Goal: Communication & Community: Answer question/provide support

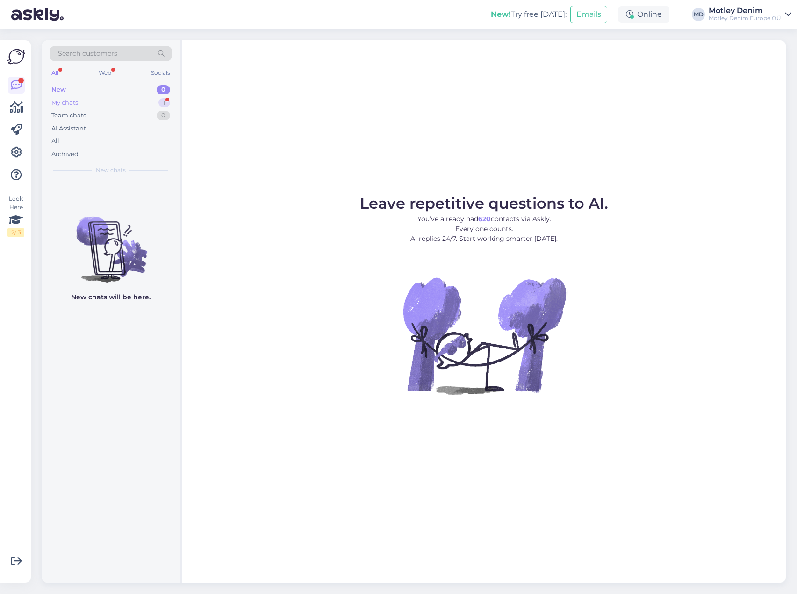
click at [132, 101] on div "My chats 1" at bounding box center [111, 102] width 123 height 13
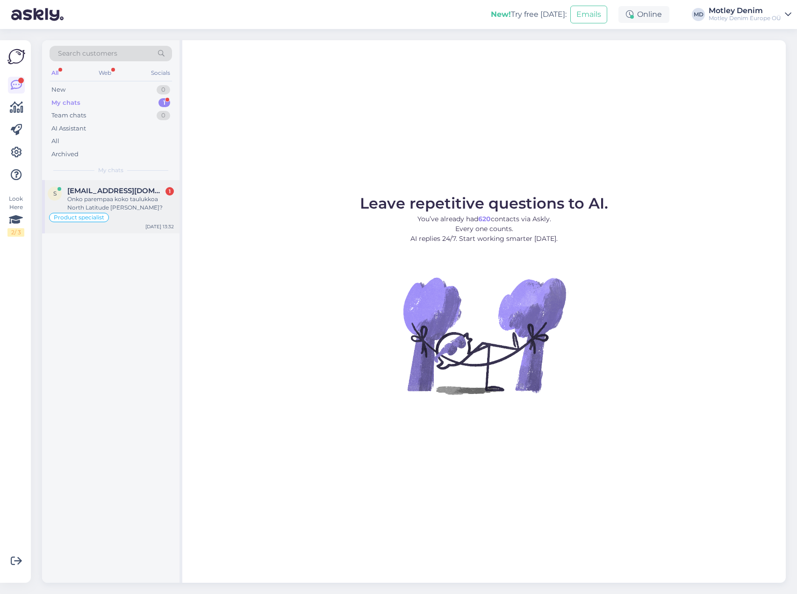
click at [100, 194] on span "[EMAIL_ADDRESS][DOMAIN_NAME]" at bounding box center [115, 191] width 97 height 8
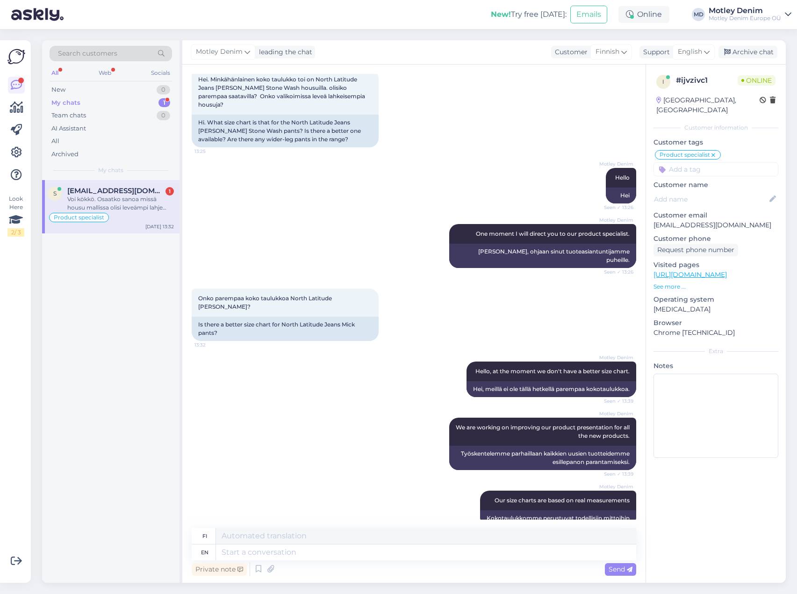
scroll to position [160, 0]
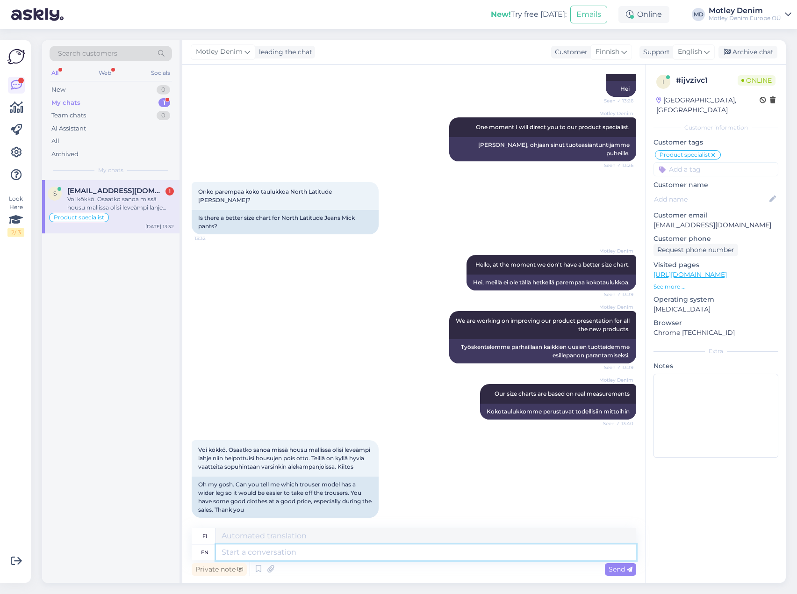
click at [263, 554] on textarea at bounding box center [426, 552] width 420 height 16
type textarea "Do y"
type textarea "Tehdä"
type textarea "Do you"
type textarea "Teetkö"
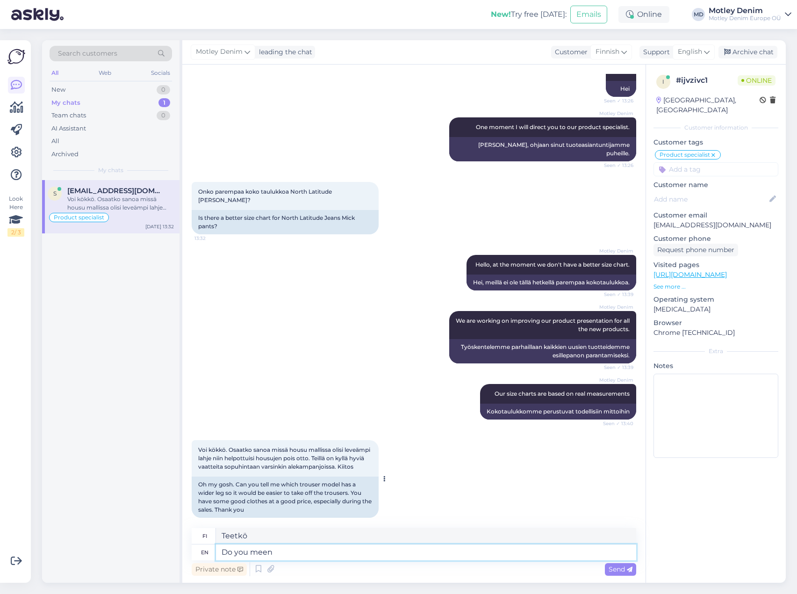
type textarea "Do you meen"
type textarea "Tarkoitatko"
type textarea "D"
type textarea "Teetkö"
type textarea "Tehdä"
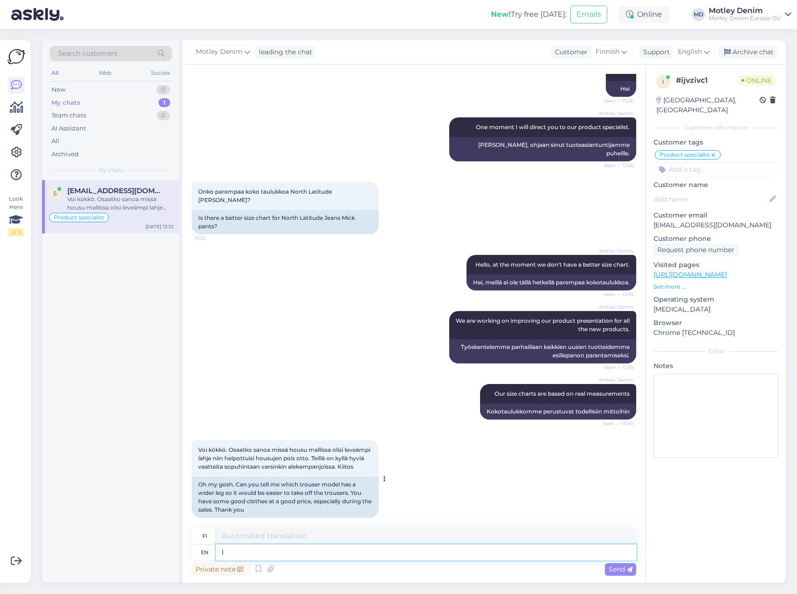
type textarea "I"
type textarea "Minä"
type textarea "I"
type textarea "Hey"
type textarea "Hei"
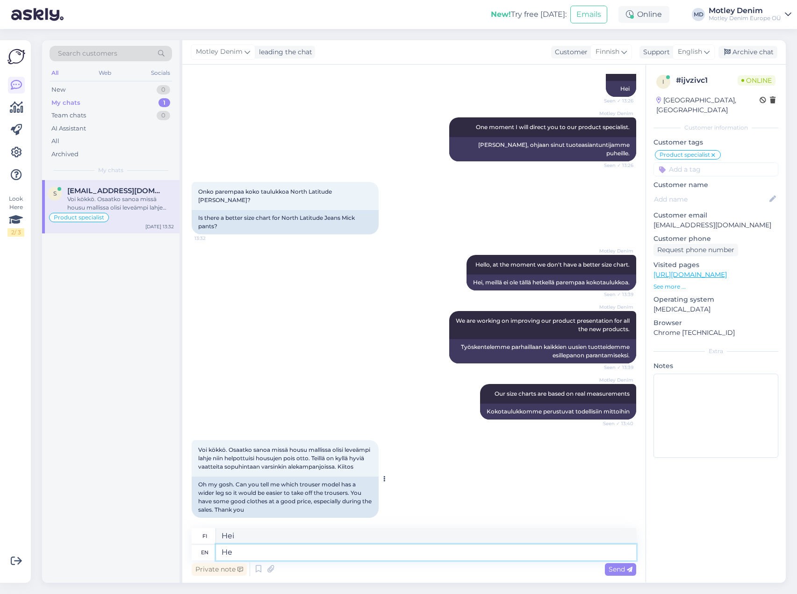
type textarea "H"
type textarea "I"
type textarea "Minä"
type textarea "I will"
type textarea "Minä aion"
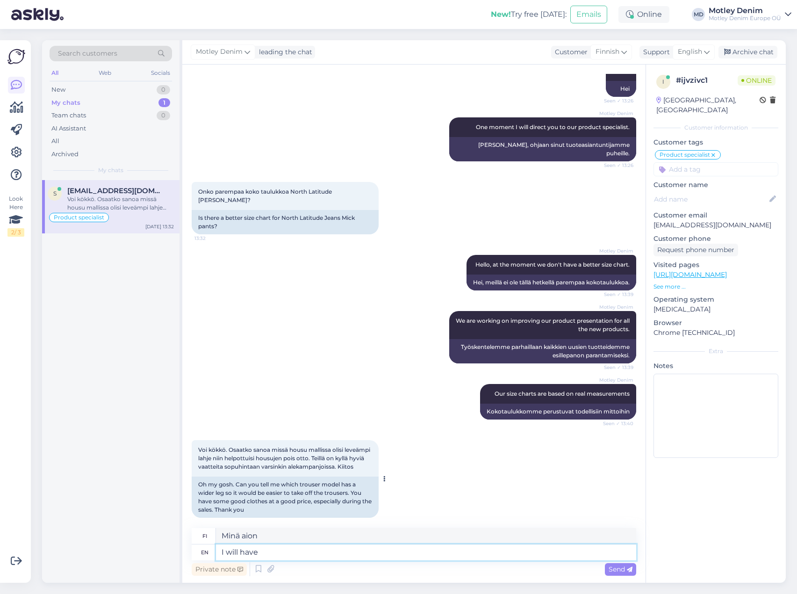
type textarea "I will have"
type textarea "Minulla on"
type textarea "I will a"
type textarea "Minä aion"
type textarea "I will take m"
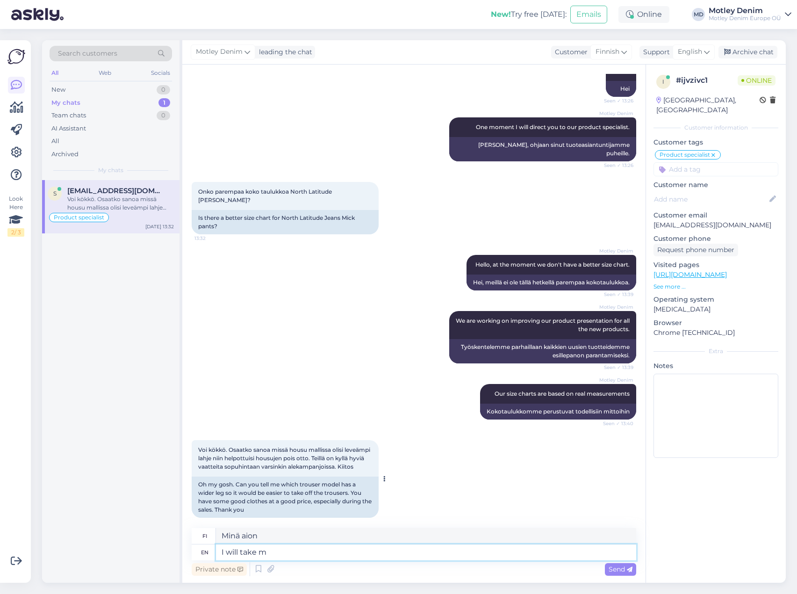
type textarea "Minä otan"
type textarea "I will take measurem"
type textarea "Minä otan mittauksen"
type textarea "I will take measurements"
type textarea "Otan mitat"
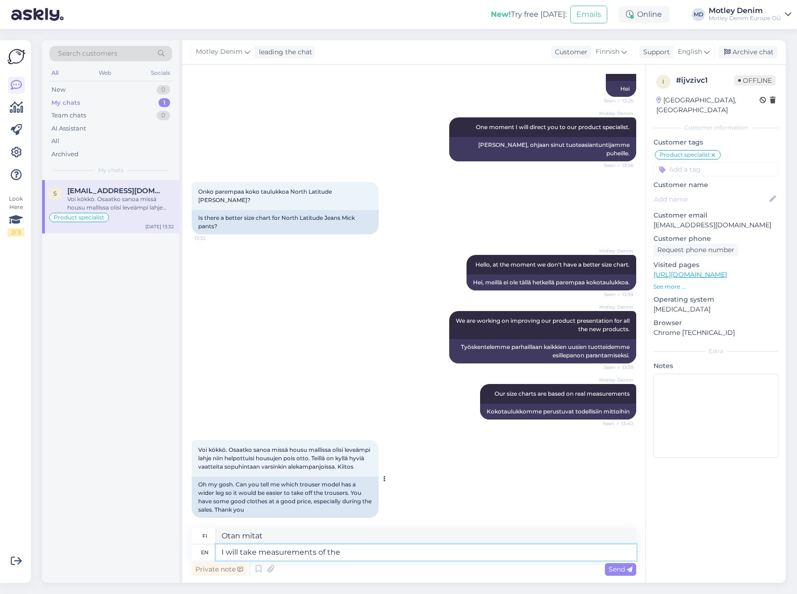
type textarea "I will take measurements of the"
type textarea "Otan mitat kohdasta"
type textarea "I will take measurements of the"
type textarea "Otan mitat kohdasta"
click at [297, 554] on textarea "I will take measurements of the" at bounding box center [426, 552] width 420 height 16
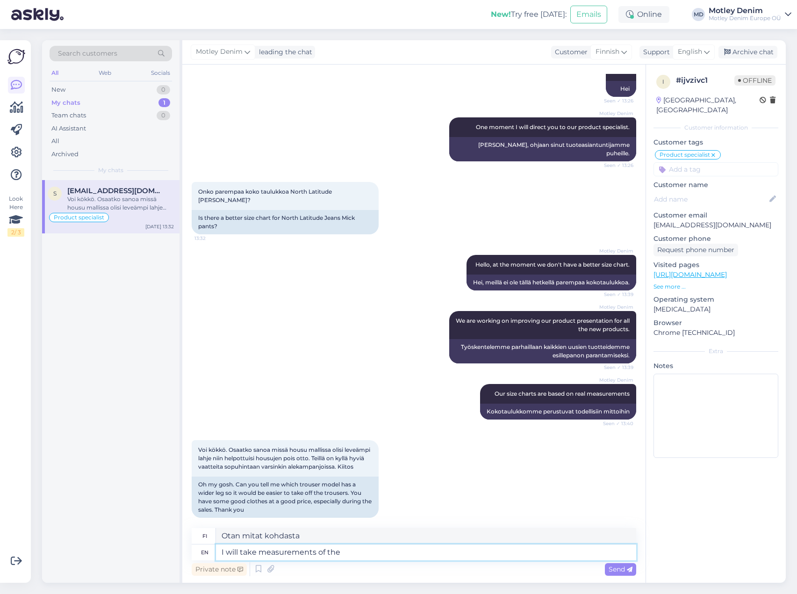
click at [232, 549] on textarea "I will take measurements of the" at bounding box center [426, 552] width 420 height 16
click at [339, 547] on textarea "I will take measurements of the" at bounding box center [426, 552] width 420 height 16
type textarea "I will take measurements of t"
type textarea "Otan mitat siitä"
type textarea "I will take measurements of"
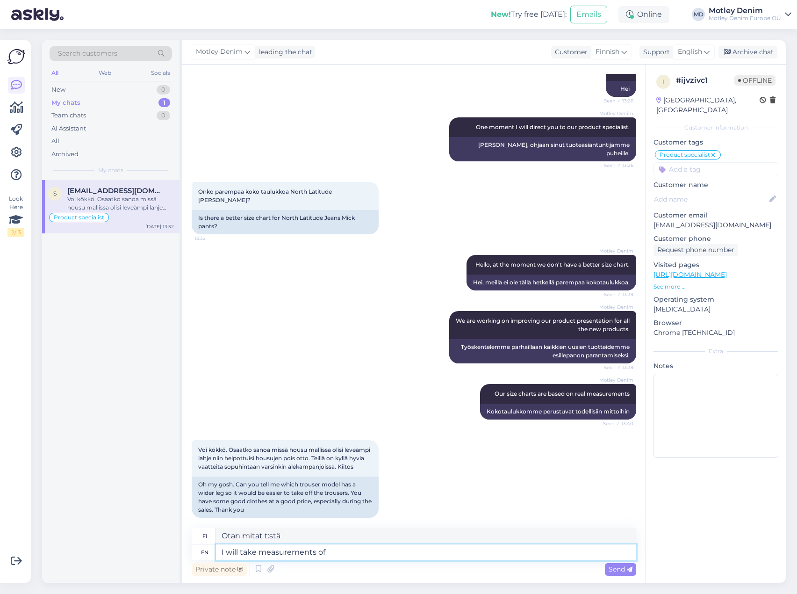
type textarea "Otan mitat"
type textarea "I will take measurements of th"
type textarea "Otan mitat t:stä"
type textarea "I will take measurements of the"
type textarea "Otan mitat"
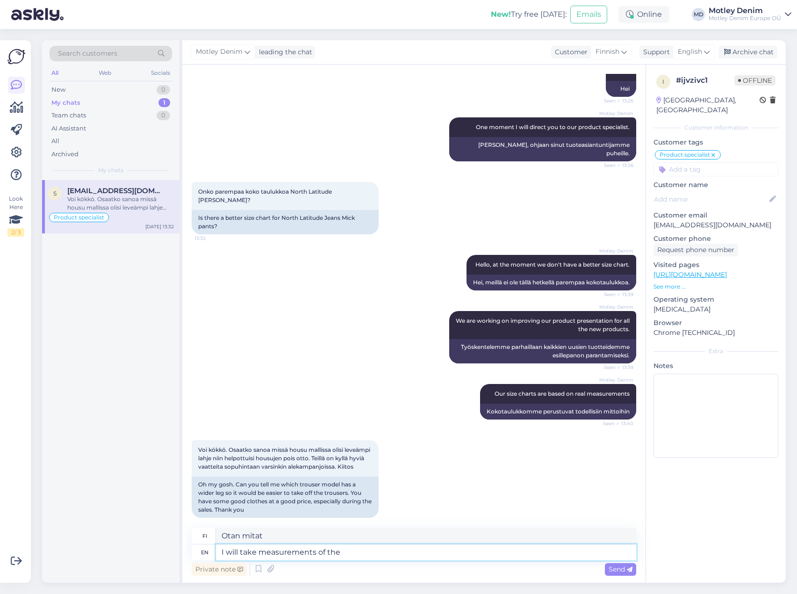
type textarea "I will take measurements of the"
type textarea "Otan mitat kohdasta"
type textarea "I will take measurements of the M"
type textarea "Otan M-koon mitat."
type textarea "I will take measurements of the Mi"
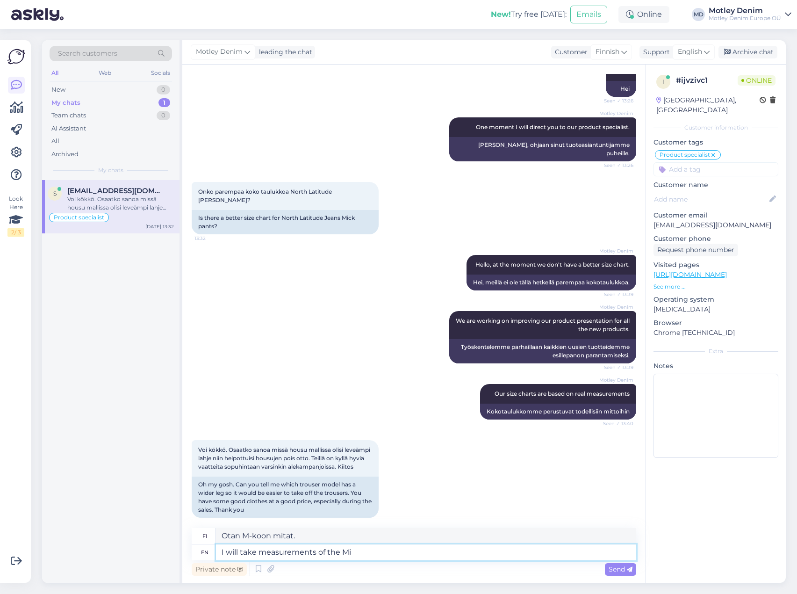
type textarea "Otan Mi:n mitat"
type textarea "I will take measurements of the"
type textarea "Otan mitat kohdasta"
type textarea "I will take measurements of the N"
type textarea "Otan mitat N:stä."
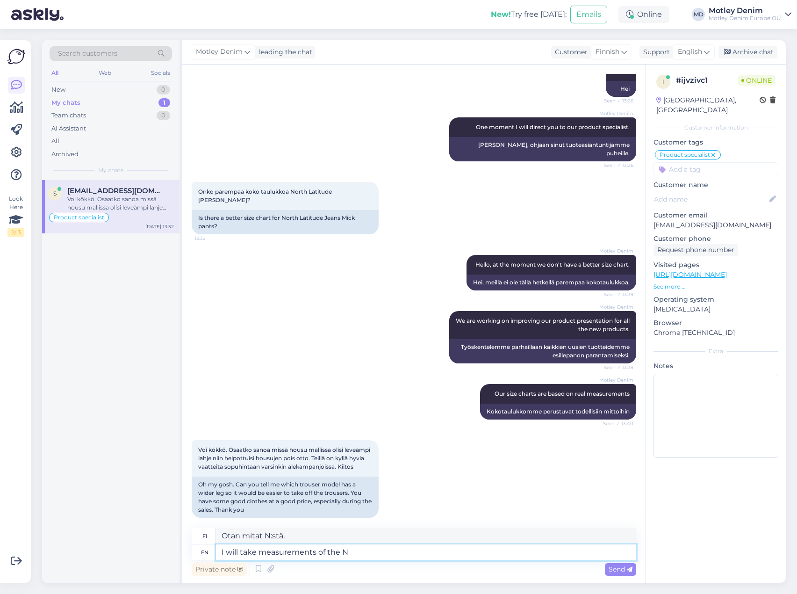
type textarea "I will take measurements of the"
type textarea "Otan mitat kohdasta"
type textarea "I will take measurements of the N"
type textarea "Otan mitat N:stä."
type textarea "I will take measurements of the Nor"
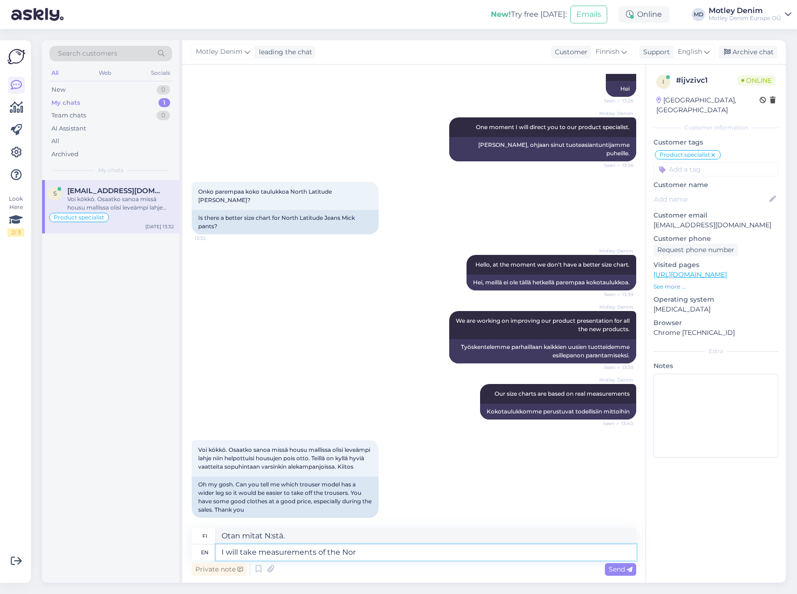
type textarea "Otan mitat nro"
type textarea "I will take measurements of the Nort"
type textarea "Otan mitat Norista"
type textarea "I will take measurements of the North"
type textarea "Otan mitat pohjoisesta"
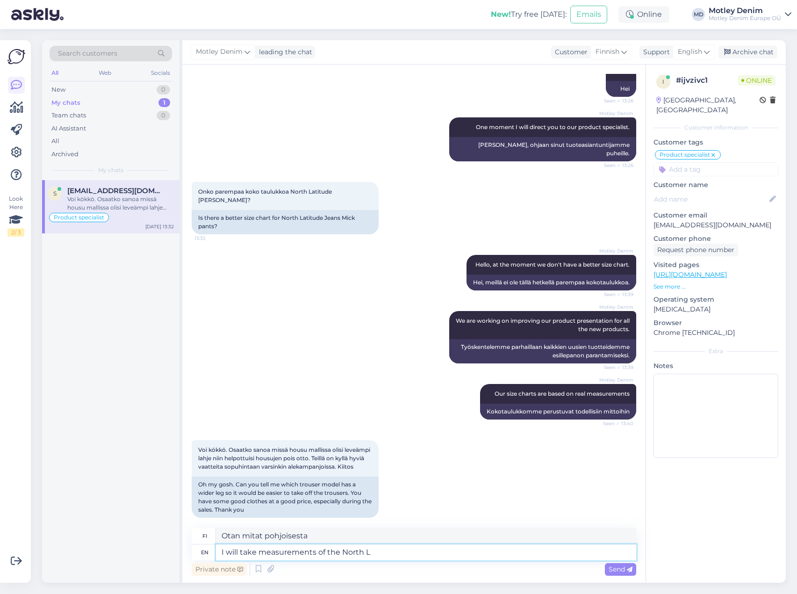
type textarea "I will take measurements of the [GEOGRAPHIC_DATA]"
type textarea "Otan mitat pohjoisen L:n kohdalta."
type textarea "I will take measurements of the [GEOGRAPHIC_DATA]"
type textarea "Otan mitat Pohjois-La:sta"
type textarea "I will take measurements of the [GEOGRAPHIC_DATA]"
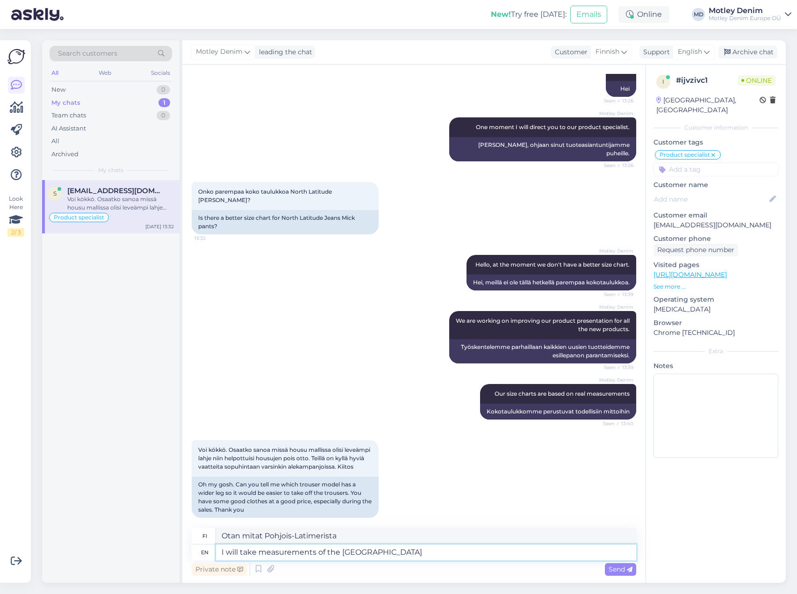
type textarea "Otan mitat pohjoisesta leveysasteesta"
type textarea "I will take measurements of the North Latitude"
type textarea "Otan mitat pohjoisilta leveysasteilta"
type textarea "I will take measurements of the North Latitude"
type textarea "Otan mittaukset pohjoisesta leveysasteesta"
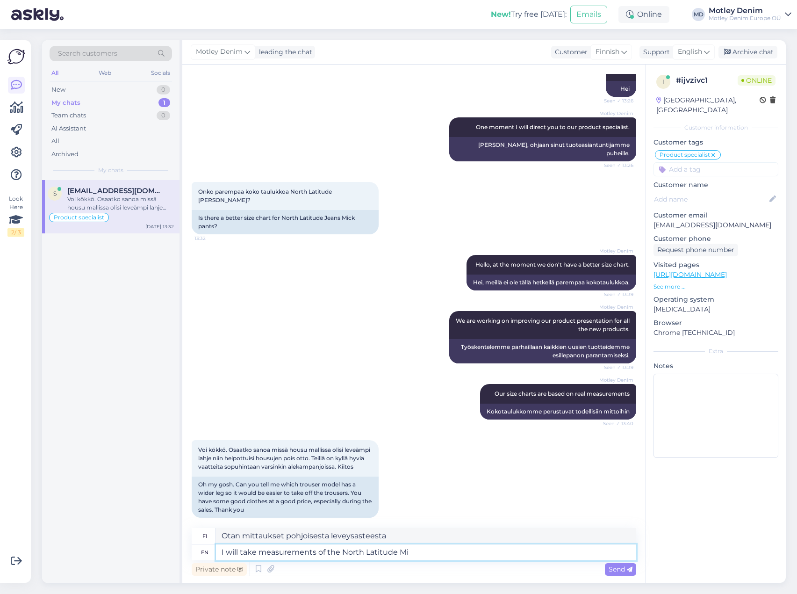
type textarea "I will take measurements of the North Latitude Mic"
type textarea "Otan mitat pohjoisesta leveysasteesta Mi"
type textarea "I will take measurements of the North Latitude [PERSON_NAME]"
type textarea "Otan mitat pohjoisesta leveysasteesta M"
type textarea "I will take measurements of the North Latitude [PERSON_NAME]"
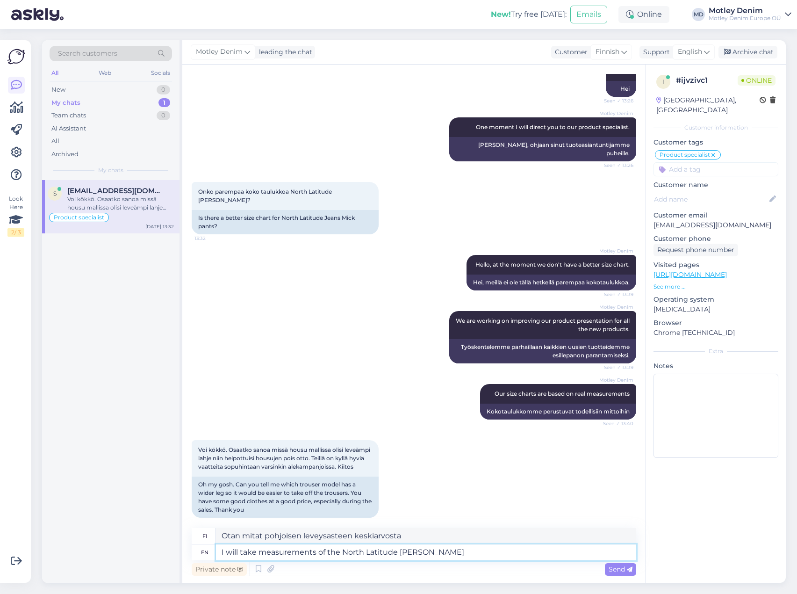
type textarea "Otan mitat North Latitude Mickistä"
type textarea "I will take measurements of the North Latitude M"
type textarea "Otan mitat pohjoisesta leveysasteesta Mi"
type textarea "I will take measurements of the North Latitude"
type textarea "Otan mittaukset pohjoisesta leveysasteesta"
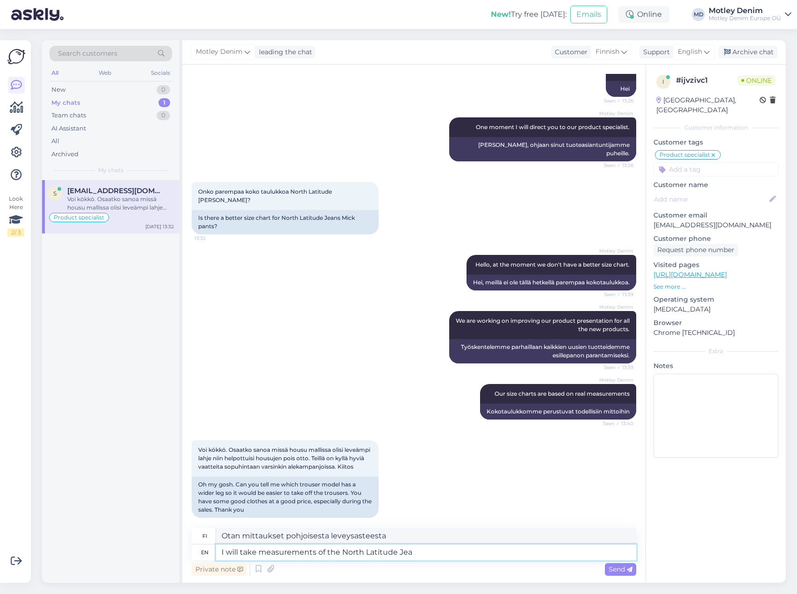
type textarea "I will take measurements of the North Latitude Jean"
type textarea "Otan mitat pohjoisesta leveysasteesta J"
type textarea "I will take measurements of the North Latitude Jeans"
type textarea "Otan mitat pohjoisen leveysasteen Jeasta"
type textarea "I will take measurements of the North Latitude Jeans"
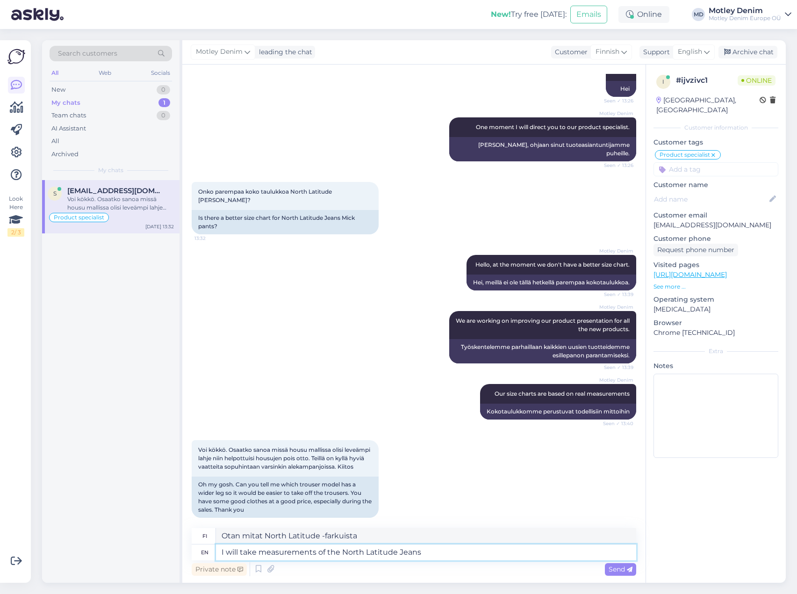
type textarea "Otan mitat North Latitude -farkuista."
type textarea "I will take measurements of the North Latitude Jeans M"
type textarea "Otan mitat North Latitude -farkuista M-koossa."
type textarea "I will take measurements of the North Latitude Jeans Mic"
type textarea "Otan mitat North Latitude -farkuista Mi"
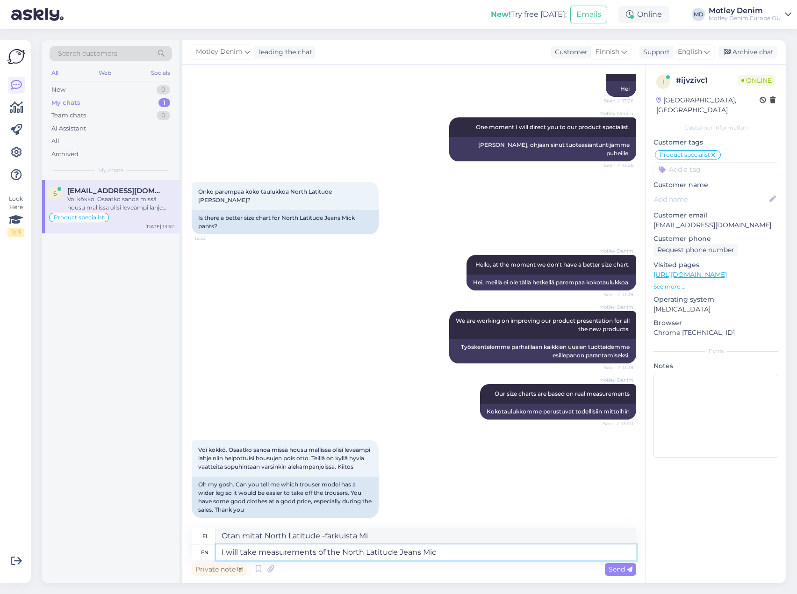
type textarea "I will take measurements of the North Latitude [PERSON_NAME]"
type textarea "Otan mitat North Latitude -farkuista Mick"
type textarea "I will take measurements of the North Latitude Jeans Mick an"
type textarea "Otan mitat North Latitude -farkuista Mick a"
type textarea "I will take measurements of the North Latitude [PERSON_NAME] and"
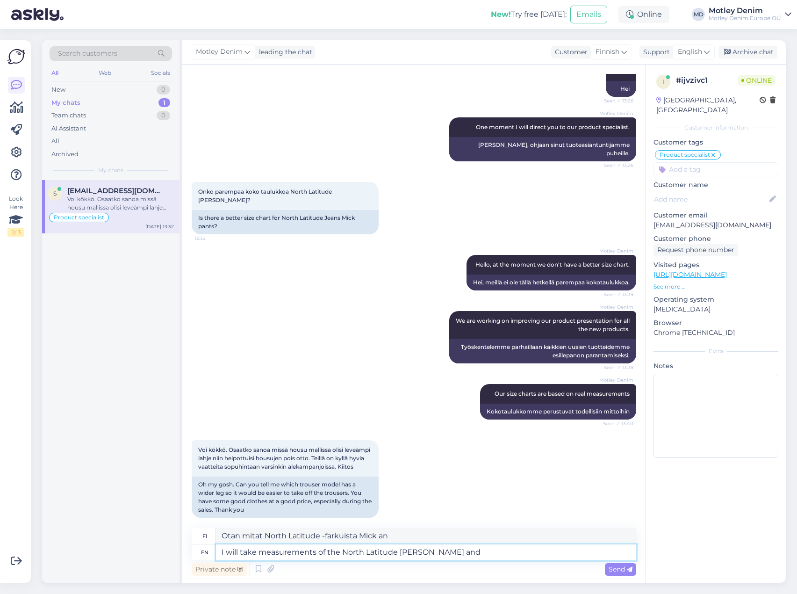
type textarea "Otan mitat North Latitude -farkuista [PERSON_NAME] ja"
type textarea "I will take measurements of the North Latitude [PERSON_NAME] and giv"
type textarea "Otan mitat North Latitude -farkuista [PERSON_NAME] ja g"
type textarea "I will take measurements of the North Latitude Jeans [PERSON_NAME] and give"
type textarea "Otan mitat North Latitude -farkuista [PERSON_NAME] ja annan ne."
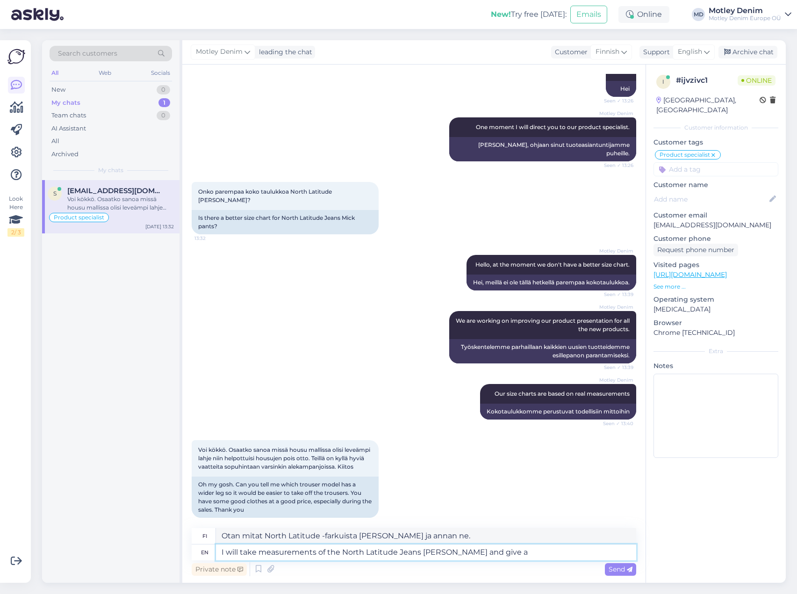
type textarea "I will take measurements of the North Latitude Jeans [PERSON_NAME] and give a"
type textarea "Otan mitat North Latitude Jeans Mickistä ja annan"
type textarea "I will take measurements of the North Latitude Jeans [PERSON_NAME] and give"
type textarea "Otan mitat North Latitude -farkuista [PERSON_NAME] ja annan ne."
type textarea "I will take measurements of the North Latitude Jeans [PERSON_NAME] and give yo"
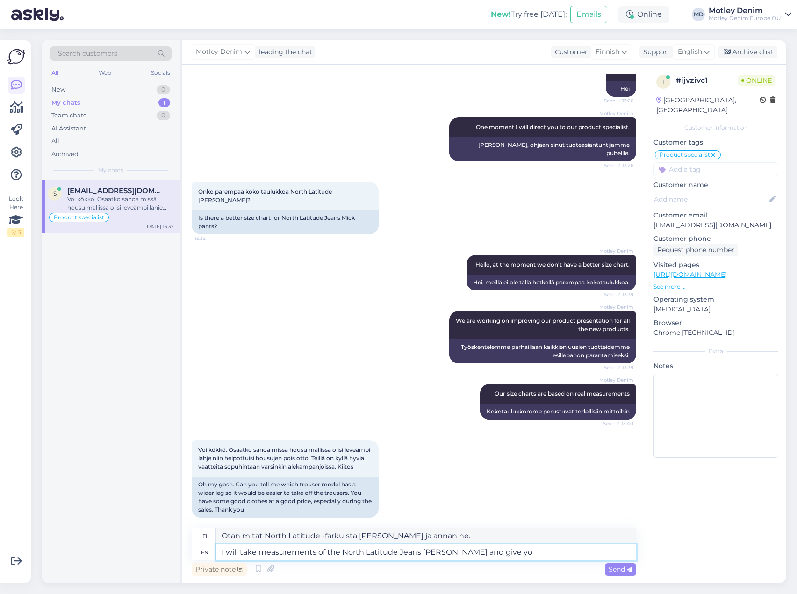
type textarea "Otan mitat North Latitude [PERSON_NAME] [PERSON_NAME] ja annan sinulle"
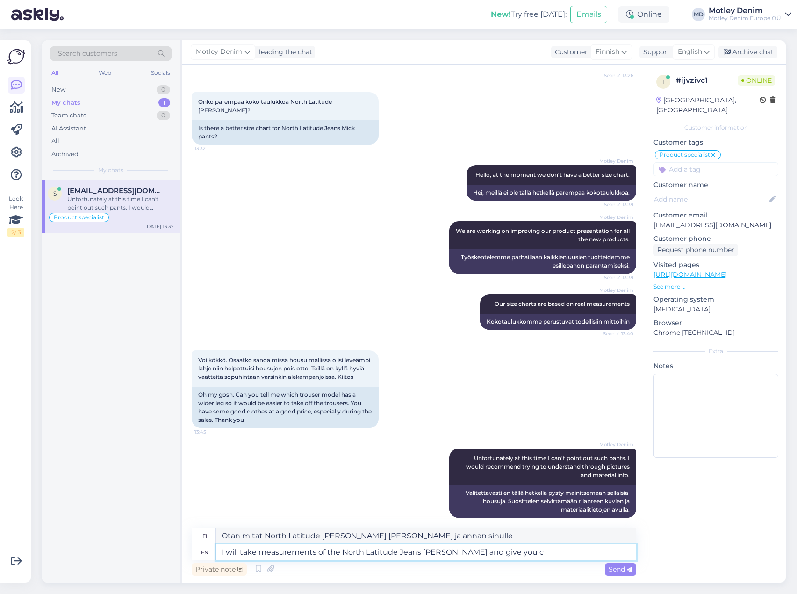
type textarea "I will take measurements of the North Latitude Jeans [PERSON_NAME] and give you…"
type textarea "Otan mitat North Latitude [PERSON_NAME] [PERSON_NAME] ja annan sinulle tiedot."
type textarea "I will take measurements of the North Latitude Jeans [PERSON_NAME] and give you…"
type textarea "Otan mitat North Latitude [PERSON_NAME] [PERSON_NAME] ja annan sinulle kooman"
type textarea "I will take measurements of the North Latitude Jeans [PERSON_NAME] and give you…"
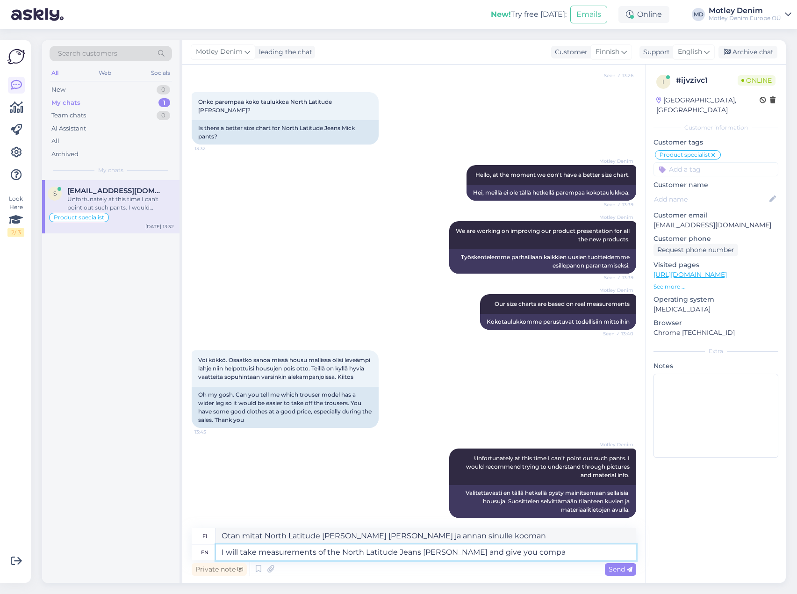
type textarea "Otan mitat North Latitude [PERSON_NAME] [PERSON_NAME] ja annan sinulle tiedot."
type textarea "I will take measurements of the North Latitude Jeans [PERSON_NAME] and give you…"
type textarea "Otan mitat North Latitude [PERSON_NAME] [PERSON_NAME] ja annan sinulle vertailu…"
type textarea "I will take measurements of the North Latitude Jeans [PERSON_NAME] and give you…"
type textarea "Otan mitat North Latitude [PERSON_NAME] [PERSON_NAME] ja annan sinulle vertailu…"
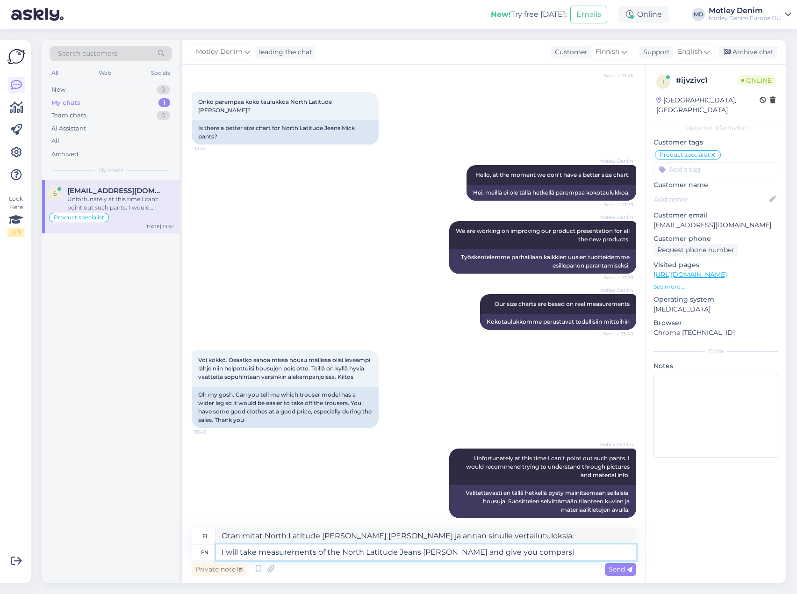
type textarea "I will take measurements of the North Latitude Jeans [PERSON_NAME] and give you…"
type textarea "Otan mitat North Latitude [PERSON_NAME] [PERSON_NAME] ja annan sinulle vertailu…"
type textarea "I will take measurements of the North Latitude Jeans [PERSON_NAME] and give you…"
type textarea "Otan mitat North Latitude [PERSON_NAME] [PERSON_NAME] ja annan sinulle vertailu…"
type textarea "I will take measurements of the North Latitude Jeans [PERSON_NAME] and give you…"
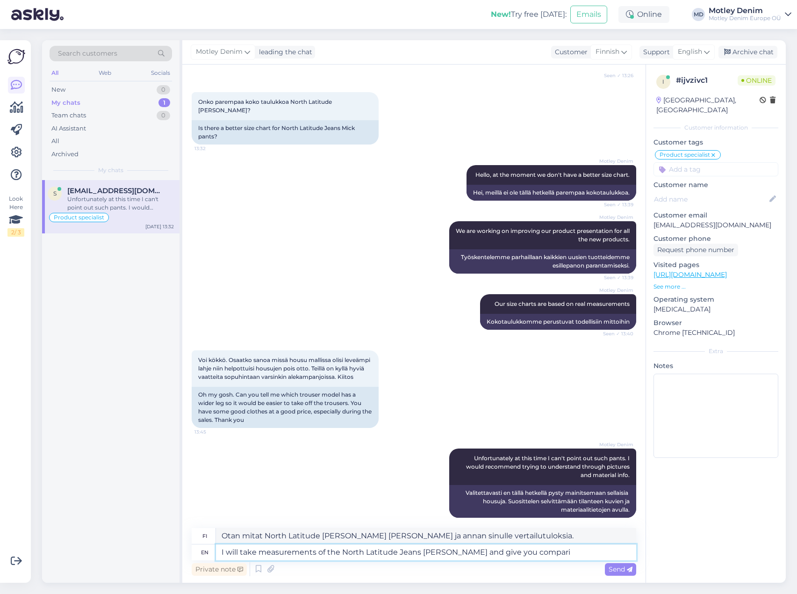
type textarea "Otan mitat North Latitude [PERSON_NAME] [PERSON_NAME] ja annan sinulle vertailu…"
type textarea "I will take measurements of the North Latitude Jeans [PERSON_NAME] and give you…"
type textarea "Otan mitat North Latitude [PERSON_NAME] [PERSON_NAME] ja annan sinulle vertailu…"
type textarea "I will take measurements of the North Latitude Jeans [PERSON_NAME] and give you…"
type textarea "Otan mitat North Latitude Jeans Mickistä ja vertaan niitä."
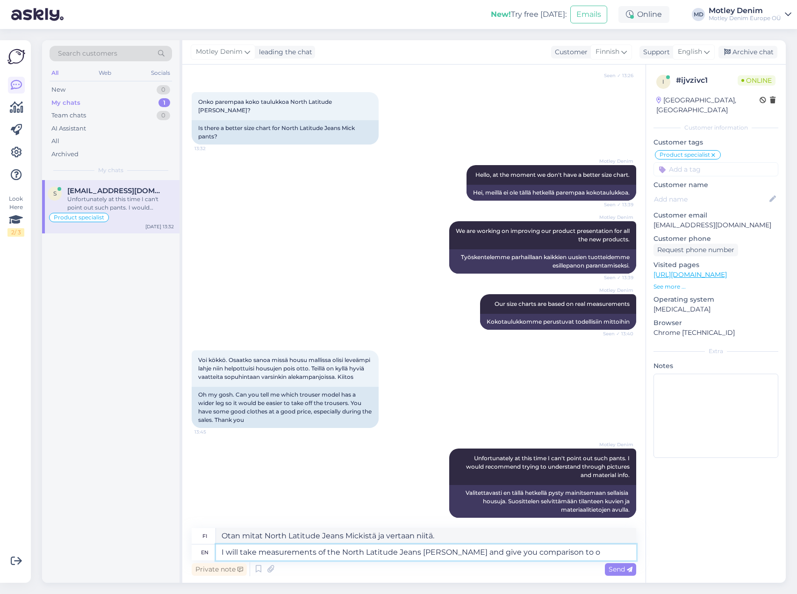
type textarea "I will take measurements of the North Latitude Jeans [PERSON_NAME] and give you…"
type textarea "Otan mitat North Latitude Jeans Mickistä ja vertaan niitä muihin."
type textarea "I will take measurements of the North Latitude Jeans [PERSON_NAME] and give you…"
type textarea "Otan mitat North Latitude Jeans Mickistä ja vertaan niitä omiin mittoihinne."
type textarea "I will take measurements of the North Latitude Jeans [PERSON_NAME] and give you…"
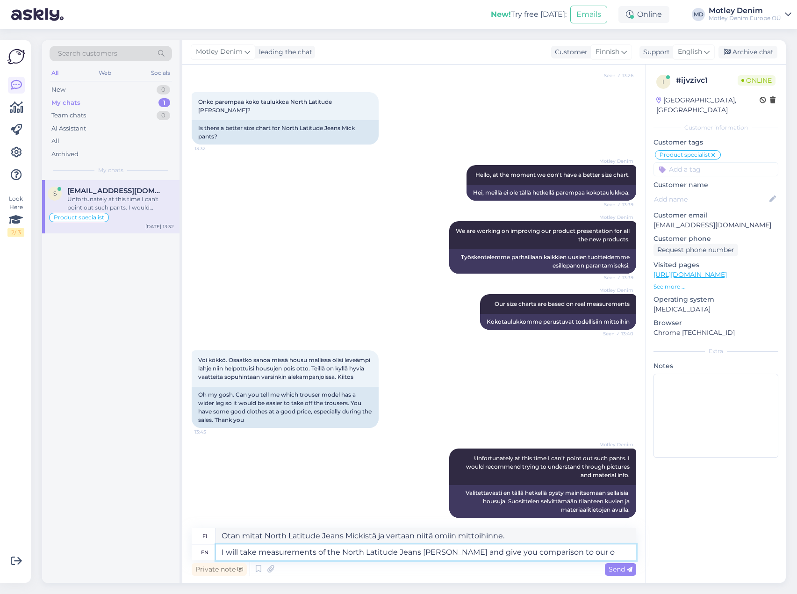
type textarea "Otan mitat North Latitude Jeans Mickistä ja vertaan niitä meidän vastaaviin."
type textarea "I will take measurements of the North Latitude Jeans [PERSON_NAME] and give you…"
type textarea "Otan mitat North Latitude Jeans Mickistä ja vertaan niitä muihin vastaaviin."
type textarea "I will take measurements of the North Latitude Jeans [PERSON_NAME] and give you…"
type textarea "Otan mitat North Latitude Jeans Mickistä ja vertaan niitä muihin farkkuihimme."
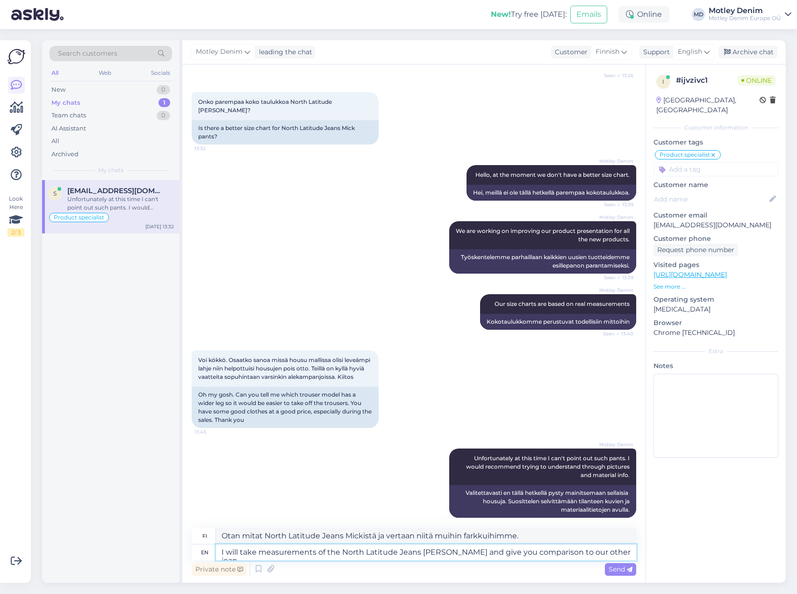
type textarea "I will take measurements of the North Latitude Jeans [PERSON_NAME] and give you…"
type textarea "Otan mitat North Latitude Jeans Mickistä ja vertaan niitä muihin farkkuihimme."
type textarea "I will take measurements of the North Latitude Jeans [PERSON_NAME] and give you…"
type textarea "Otan mitat North Latitude Jeans Mickistä ja vertaan niitä muihin farkkuihimme t…"
type textarea "I will take measurements of the North Latitude Jeans [PERSON_NAME] and give you…"
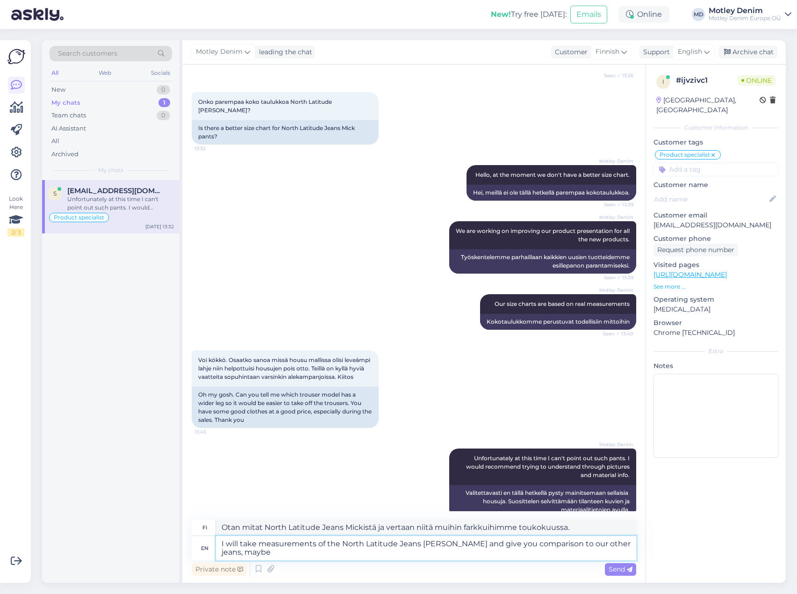
type textarea "Otan mitat North Latitude Jeans Mickistä ja vertaan niitä muihin farkkuihimme, …"
type textarea "I will take measurements of the North Latitude Jeans [PERSON_NAME] and give you…"
type textarea "Otan mitat North Latitude [PERSON_NAME] Mickistä ja vertaan niitä muihin farkku…"
type textarea "I will take measurements of the North Latitude Jeans [PERSON_NAME] and give you…"
type textarea "Otan mitat North Latitude Jeans Mickistä ja vertaan niitä muihin farkkuihimme, …"
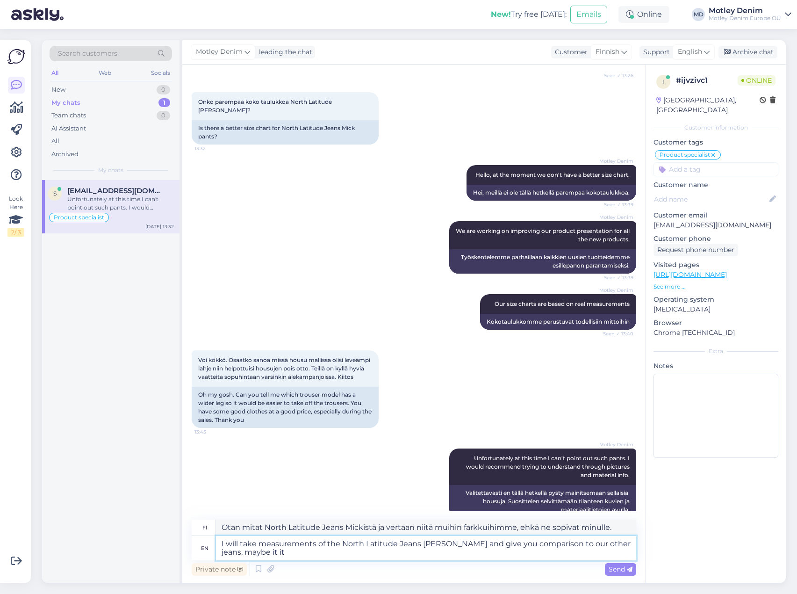
type textarea "I will take measurements of the North Latitude Jeans [PERSON_NAME] and give you…"
type textarea "Otan mitat North Latitude [PERSON_NAME] Mickistä ja vertaan niitä muihin farkku…"
type textarea "I will take measurements of the North Latitude Jeans [PERSON_NAME] and give you…"
type textarea "Otan mitat North Latitude Jeans Mickistä ja vertaan niitä muihin farkkuihimme, …"
type textarea "I will take measurements of the North Latitude Jeans [PERSON_NAME] and give you…"
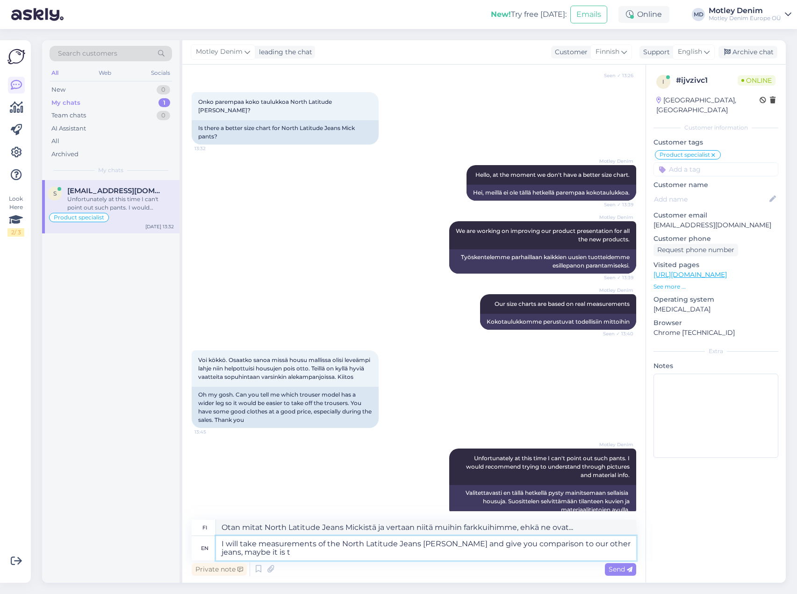
type textarea "Otan mitat North Latitude Jeans Mickistä ja vertaan niitä muihin farkkuihimme, …"
type textarea "I will take measurements of the North Latitude Jeans [PERSON_NAME] and give you…"
type textarea "Otan mitat North Latitude Jeans Mickistä ja vertaan niitä muihin farkkuihimme, …"
type textarea "I will take measurements of the North Latitude Jeans [PERSON_NAME] and give you…"
type textarea "Otan mitat North Latitude [PERSON_NAME] Mickistä ja vertaan niitä muihin farkku…"
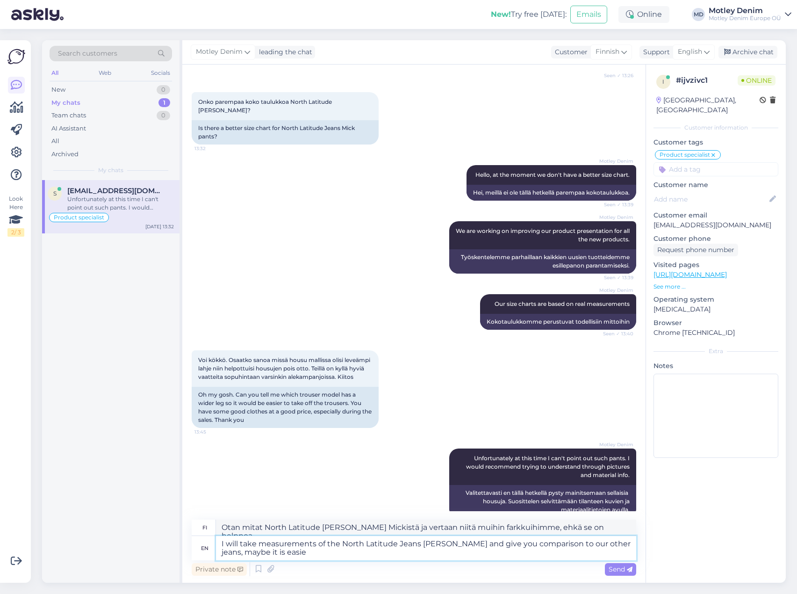
type textarea "I will take measurements of the North Latitude Jeans [PERSON_NAME] and give you…"
type textarea "Otan mitat North Latitude [PERSON_NAME] Mickistä ja vertaan niitä muihin farkku…"
type textarea "I will take measurements of the North Latitude Jeans [PERSON_NAME] and give you…"
type textarea "Otan mitat North Latitude [PERSON_NAME] Mickistä ja vertaan niitä muihin farkku…"
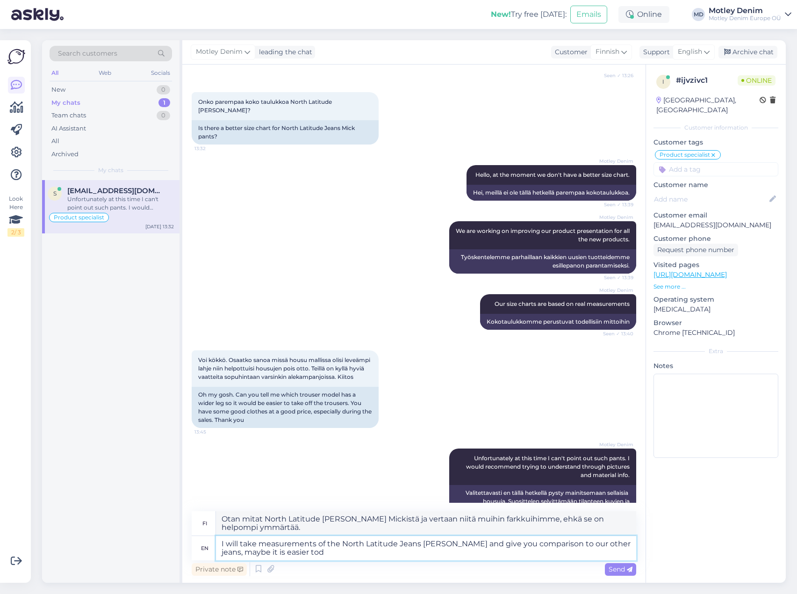
type textarea "I will take measurements of the North Latitude Jeans [PERSON_NAME] and give you…"
type textarea "Otan mitat North Latitude [PERSON_NAME] Mickistä ja vertaan niitä muihin farkku…"
type textarea "I will take measurements of the North Latitude Jeans [PERSON_NAME] and give you…"
type textarea "Otan mitat North Latitude [PERSON_NAME] Mickistä ja vertaan niitä muihin farkku…"
type textarea "I will take measurements of the North Latitude Jeans [PERSON_NAME] and give you…"
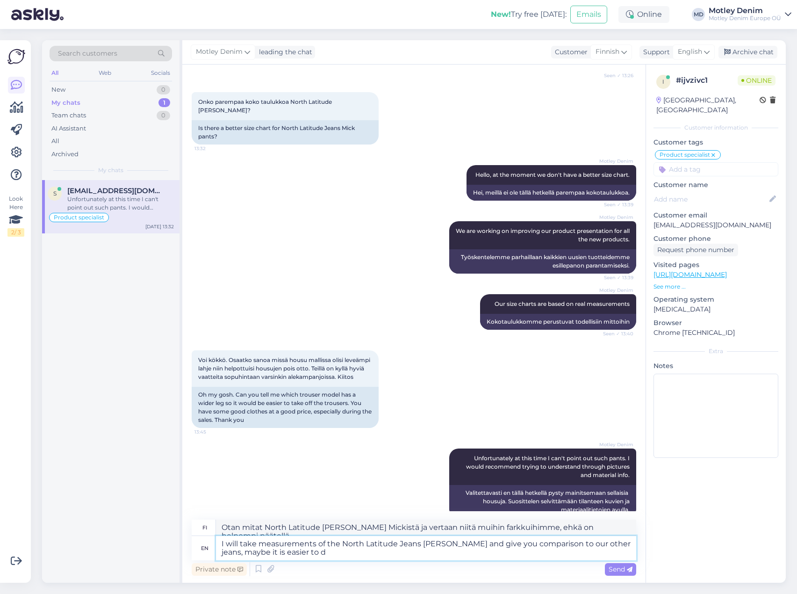
type textarea "Otan mitat North Latitude [PERSON_NAME] Mickistä ja vertaan niitä muihin farkku…"
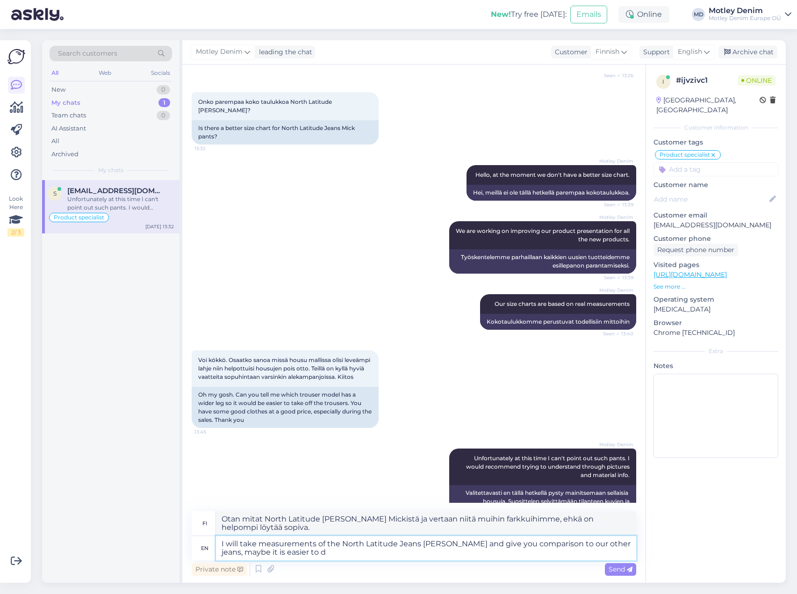
type textarea "I will take measurements of the North Latitude Jeans [PERSON_NAME] and give you…"
type textarea "Otan mitat North Latitude [PERSON_NAME] Mickistä ja vertaan niitä muihin farkku…"
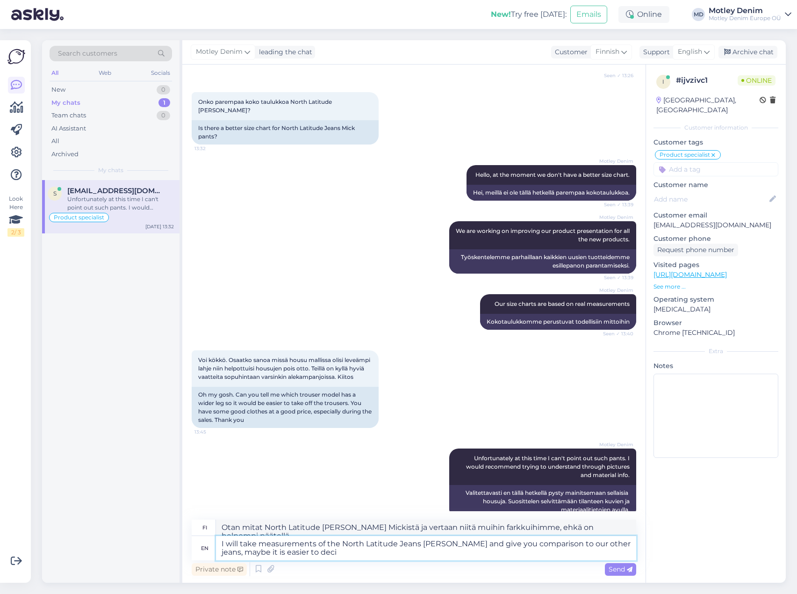
type textarea "I will take measurements of the North Latitude Jeans [PERSON_NAME] and give you…"
type textarea "Otan mitat North Latitude Jeans Mickistä ja vertaan niitä muihin farkkuihimme, …"
type textarea "I will take measurements of the North Latitude Jeans [PERSON_NAME] and give you…"
type textarea "Otan mitat North Latitude [PERSON_NAME] Mickistä ja vertaan niitä muihin farkku…"
type textarea "I will take measurements of the North Latitude Jeans [PERSON_NAME] and give you…"
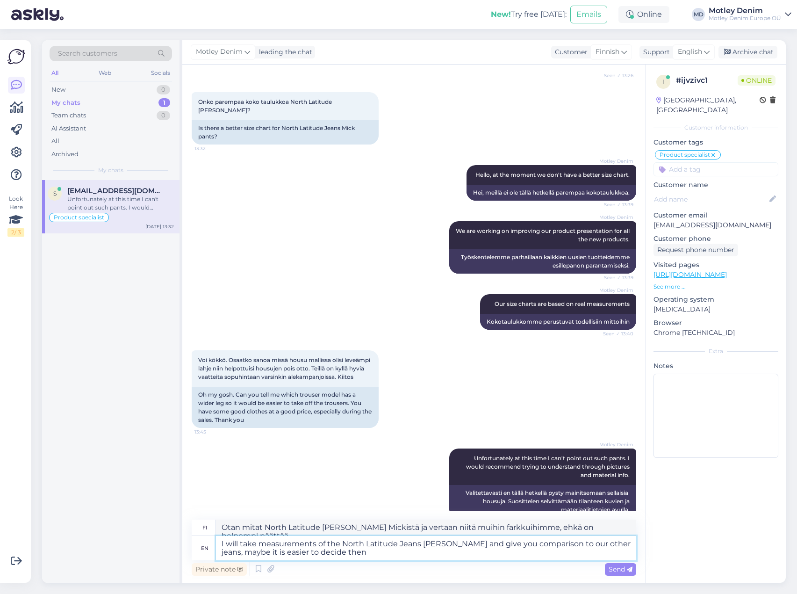
type textarea "Otan mitat North Latitude [PERSON_NAME] Mickistä ja vertaan niitä muihin farkku…"
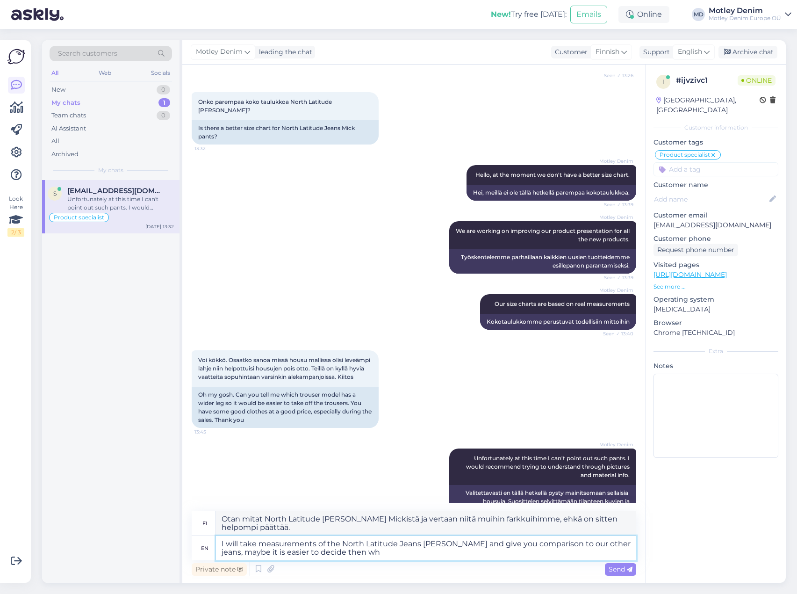
type textarea "I will take measurements of the North Latitude Jeans [PERSON_NAME] and give you…"
type textarea "Otan mitat North Latitude [PERSON_NAME] Mickistä ja vertaan niitä muihin farkku…"
type textarea "I will take measurements of the North Latitude Jeans [PERSON_NAME] and give you…"
type textarea "Otan mitat North Latitude [PERSON_NAME] Mickistä ja vertaan niitä muihin farkku…"
type textarea "I will take measurements of the North Latitude Jeans [PERSON_NAME] and give you…"
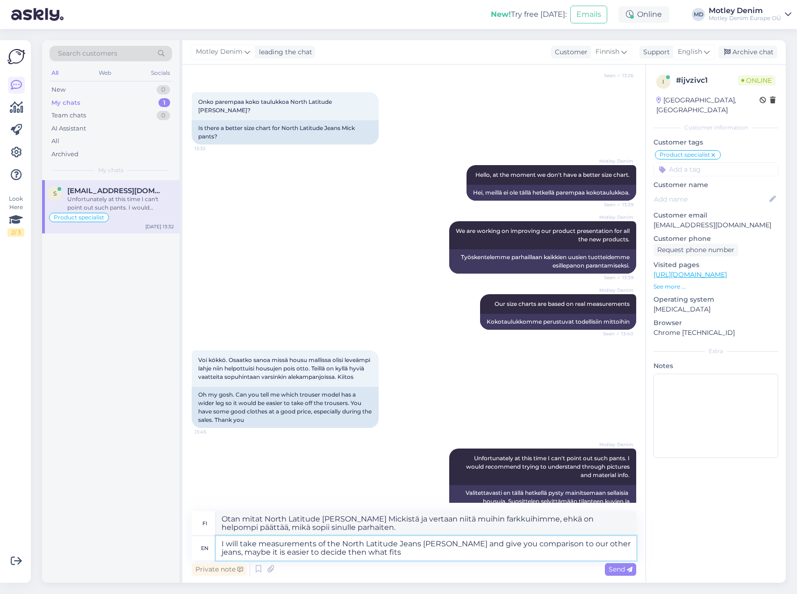
type textarea "Otan mitat North Latitude [PERSON_NAME] Mickistä ja vertaan niitä muihin farkku…"
type textarea "I will take measurements of the North Latitude Jeans [PERSON_NAME] and give you…"
type textarea "Otan mitat North Latitude [PERSON_NAME] Mickistä ja vertaan niitä muihin farkku…"
type textarea "I will take measurements of the North Latitude Jeans [PERSON_NAME] and give you…"
type textarea "Otan mitat North Latitude [PERSON_NAME] Mickistä ja vertaan niitä muihin farkku…"
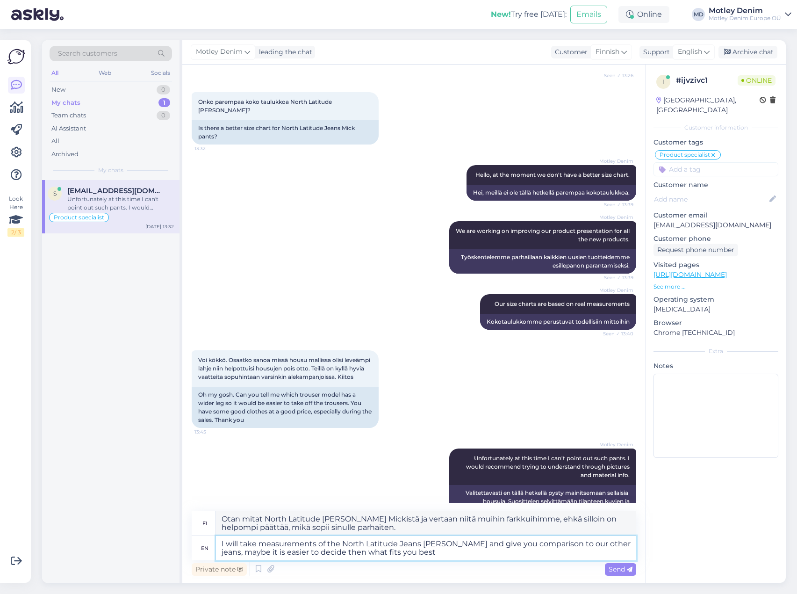
type textarea "I will take measurements of the North Latitude Jeans [PERSON_NAME] and give you…"
type textarea "Otan mitat North Latitude [PERSON_NAME] Mickistä ja vertaan niitä muihin farkku…"
type textarea "I will take measurements of the North Latitude Jeans [PERSON_NAME] and give you…"
type textarea "Otan mitat North Latitude [PERSON_NAME] Mickistä ja vertaan niitä muihin farkku…"
type textarea "I will take measurements of the North Latitude Jeans [PERSON_NAME] and give you…"
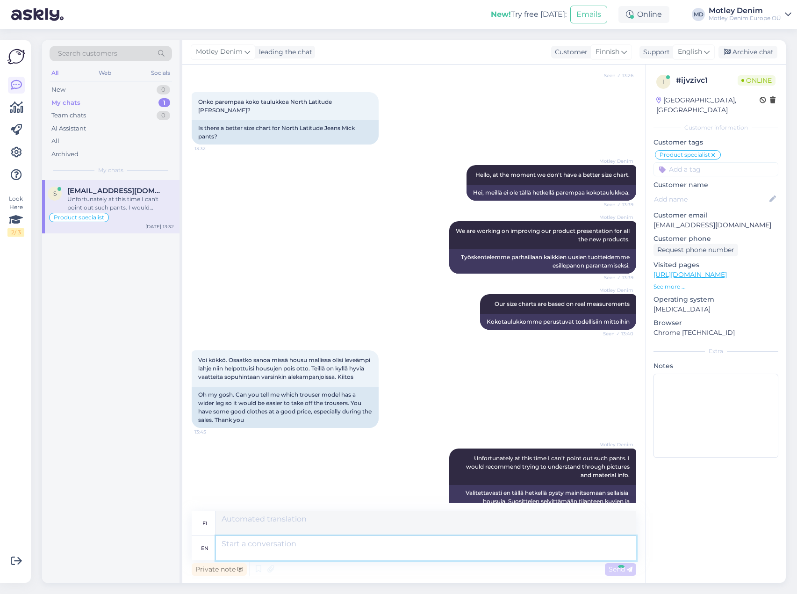
scroll to position [340, 0]
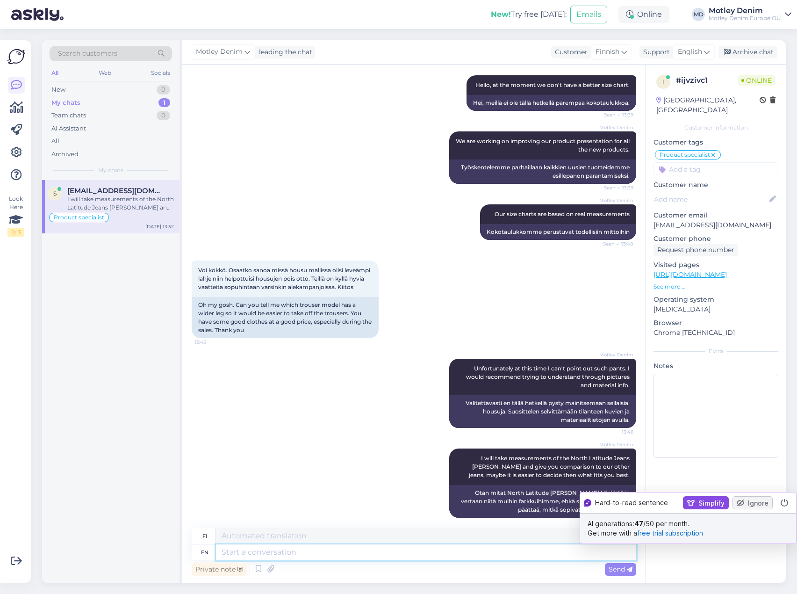
click at [374, 557] on textarea at bounding box center [426, 552] width 420 height 16
click at [318, 438] on div "Motley Denim I will take measurements of the North Latitude [PERSON_NAME] and g…" at bounding box center [414, 483] width 445 height 90
click at [421, 561] on div "Private note Send" at bounding box center [414, 569] width 445 height 18
click at [416, 556] on textarea at bounding box center [426, 552] width 420 height 16
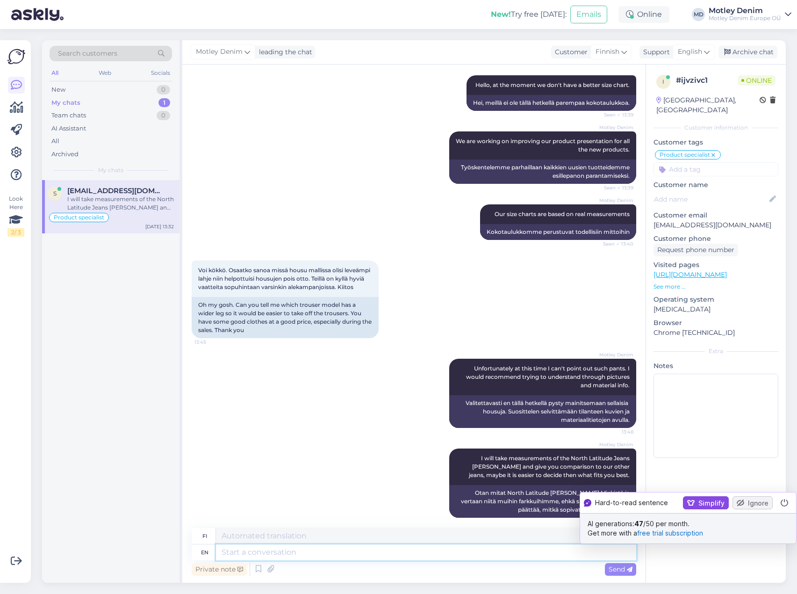
drag, startPoint x: 416, startPoint y: 556, endPoint x: 290, endPoint y: 544, distance: 125.9
click at [295, 545] on textarea at bounding box center [426, 552] width 420 height 16
click at [315, 557] on textarea at bounding box center [426, 552] width 420 height 16
click at [294, 555] on textarea at bounding box center [426, 552] width 420 height 16
type textarea "W"
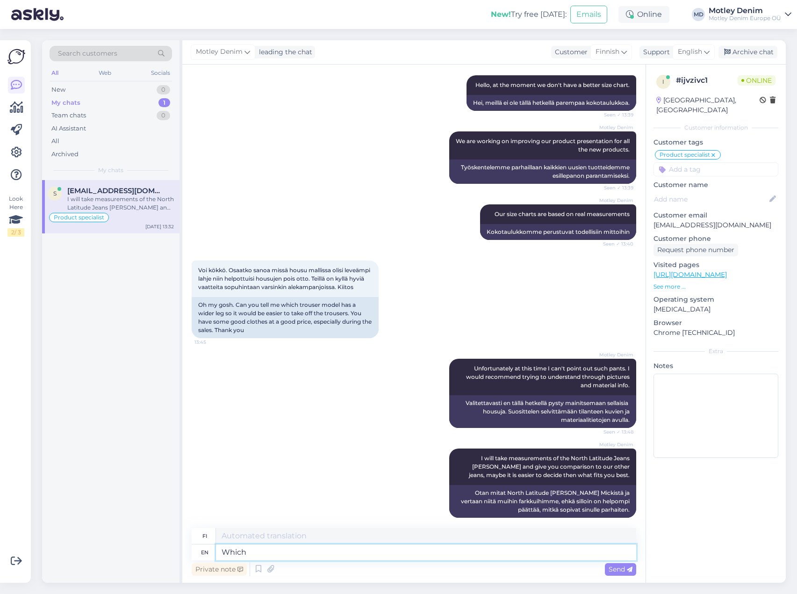
type textarea "Which"
type textarea "Mikä"
type textarea "Which part"
type textarea "Mikä osa"
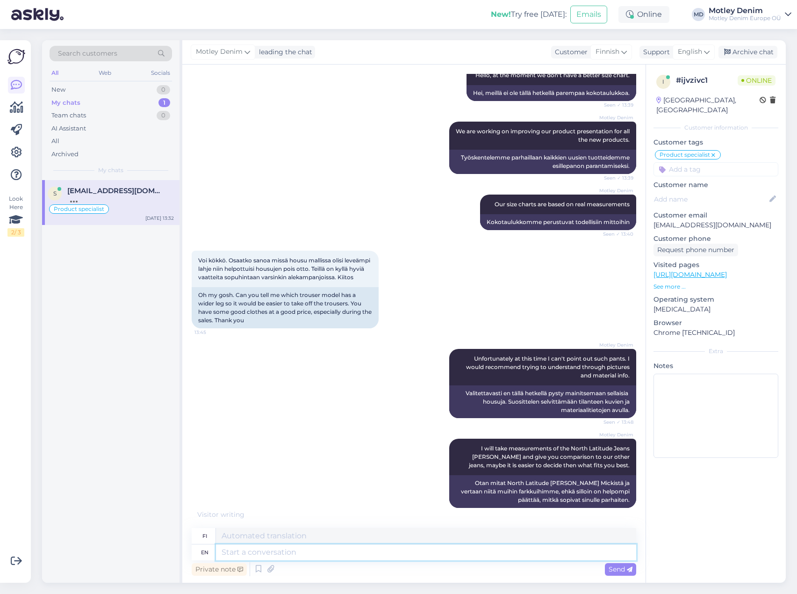
scroll to position [404, 0]
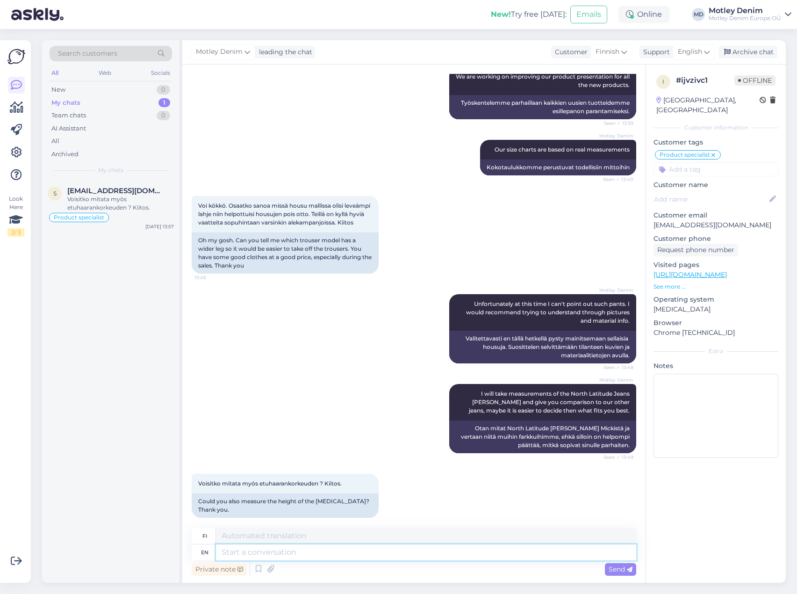
click at [242, 546] on textarea at bounding box center [426, 552] width 420 height 16
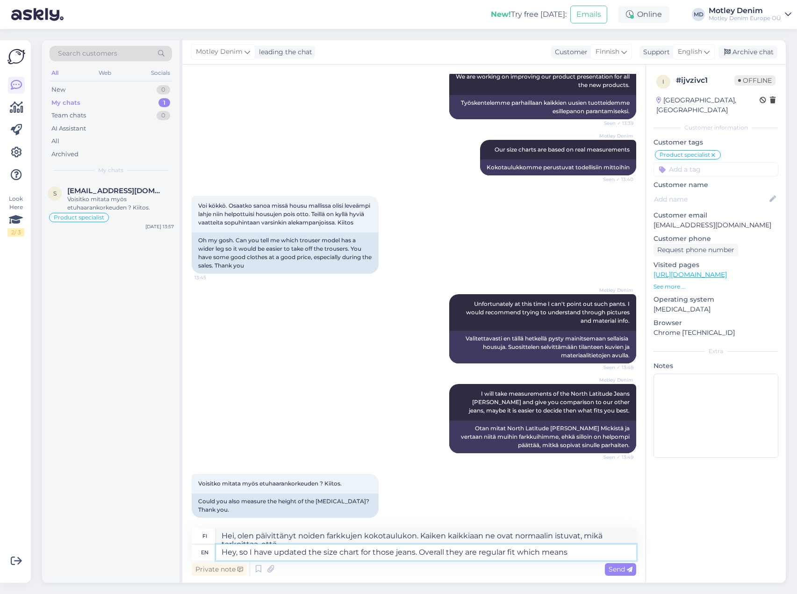
scroll to position [413, 0]
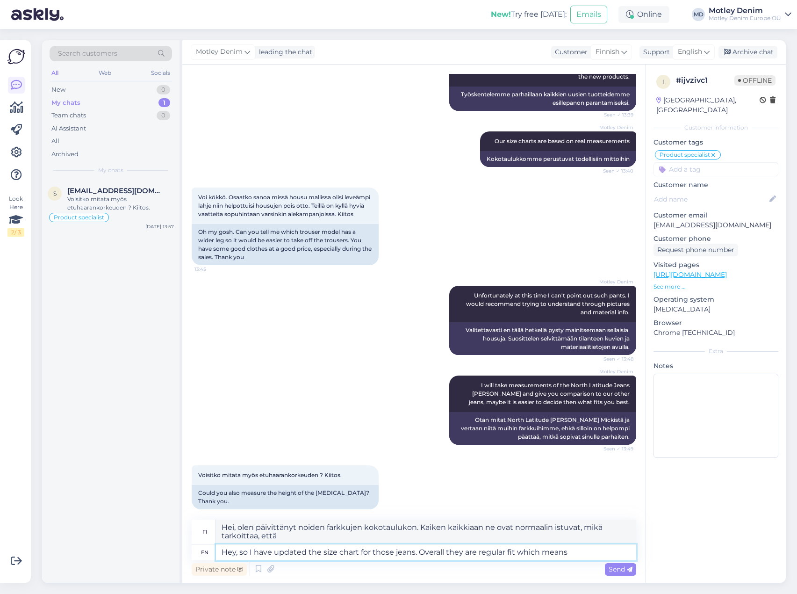
click at [572, 557] on textarea "Hey, so I have updated the size chart for those jeans. Overall they are regular…" at bounding box center [426, 552] width 420 height 16
paste textarea "Regular low waist – sits slightly lower on the hips without slipping. Regular t…"
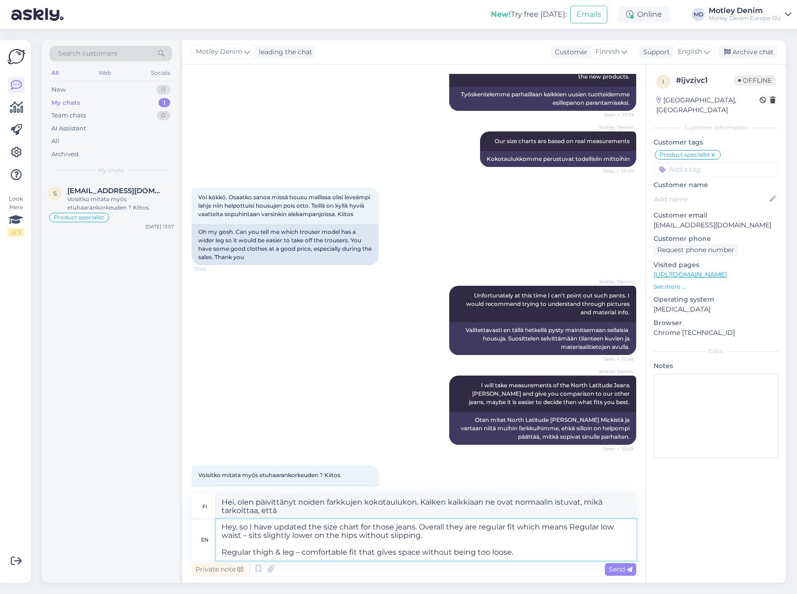
scroll to position [414, 0]
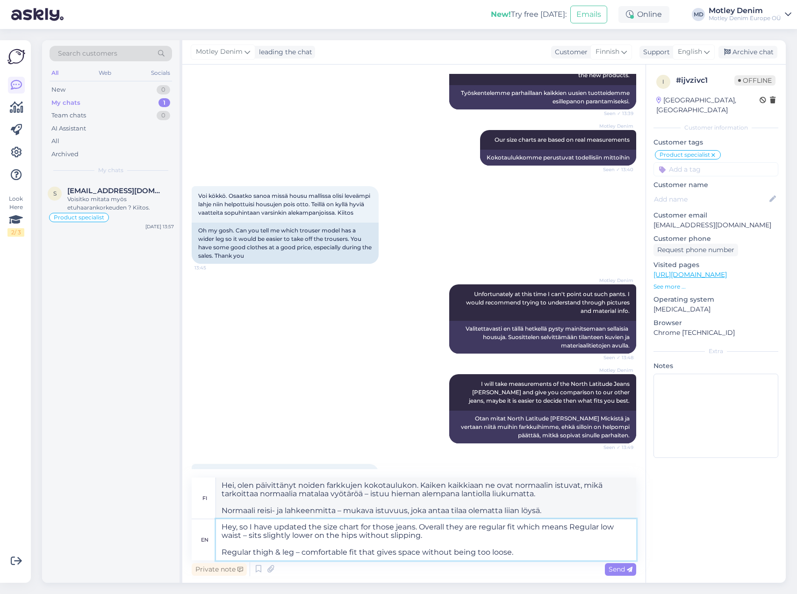
drag, startPoint x: 514, startPoint y: 551, endPoint x: 400, endPoint y: 541, distance: 114.5
click at [400, 541] on textarea "Hey, so I have updated the size chart for those jeans. Overall they are regular…" at bounding box center [426, 539] width 420 height 41
click at [572, 528] on textarea "Hey, so I have updated the size chart for those jeans. Overall they are regular…" at bounding box center [426, 539] width 420 height 41
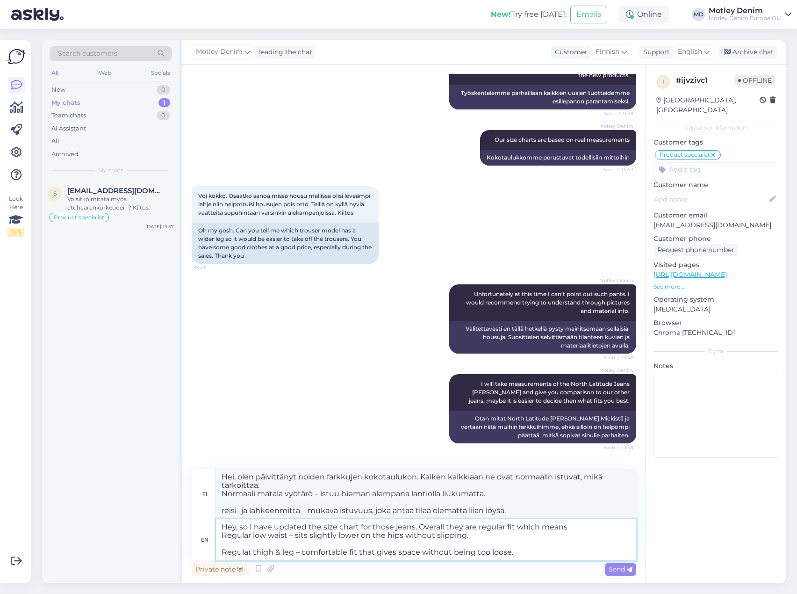
click at [517, 555] on textarea "Hey, so I have updated the size chart for those jeans. Overall they are regular…" at bounding box center [426, 539] width 420 height 41
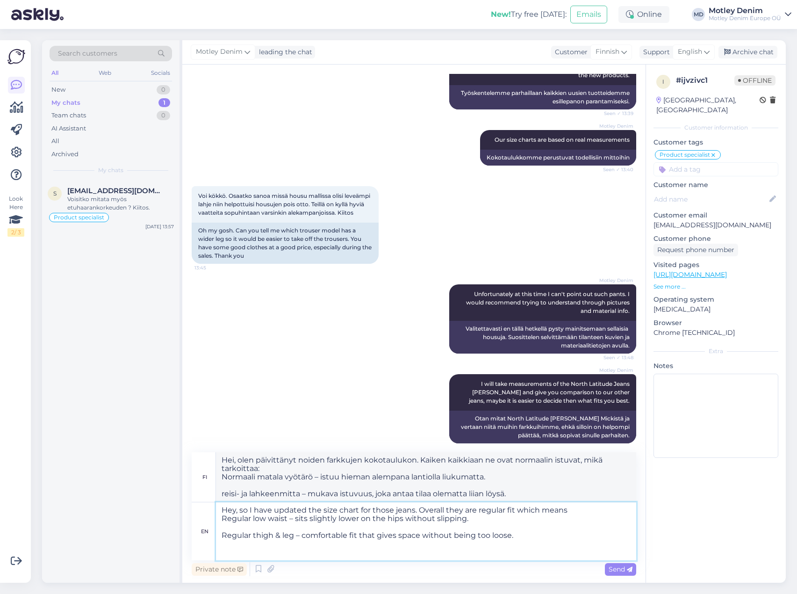
click at [522, 534] on textarea "Hey, so I have updated the size chart for those jeans. Overall they are regular…" at bounding box center [426, 531] width 420 height 58
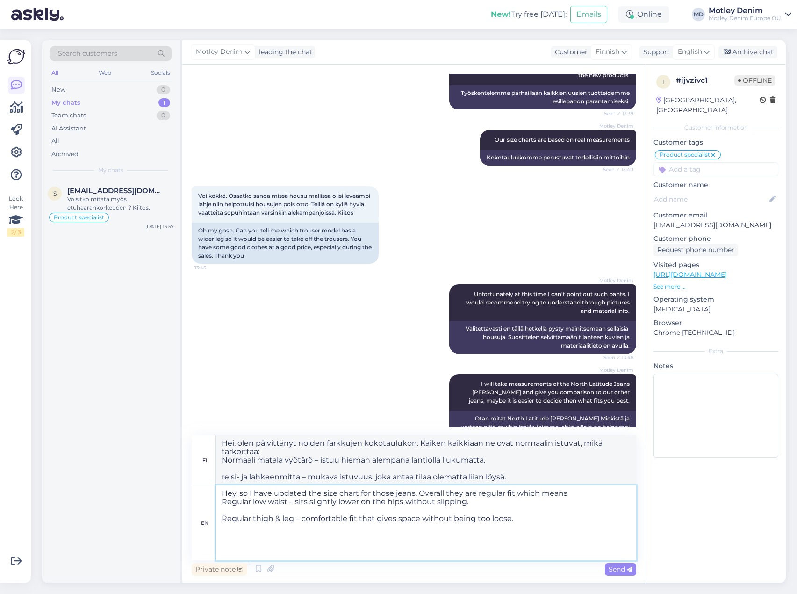
paste textarea "Straight leg opening – works perfectly with both sneakers and boots. Balanced p…"
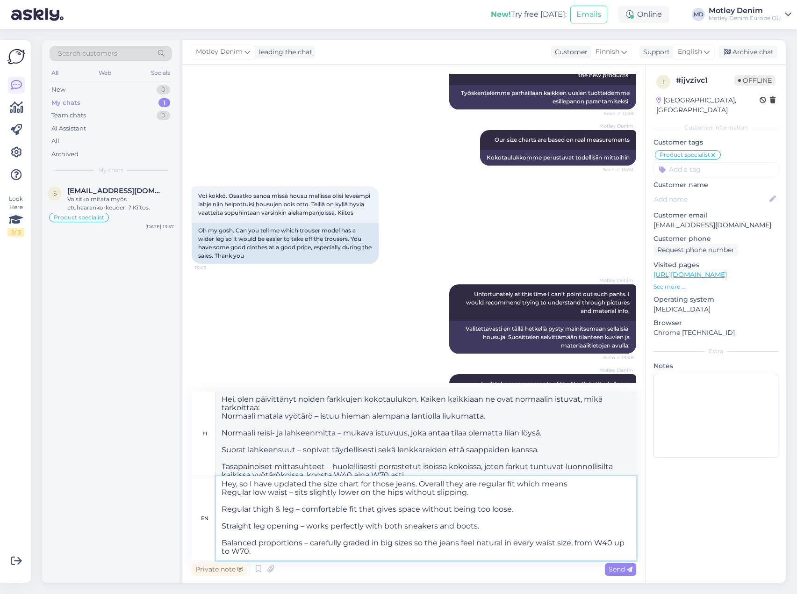
click at [274, 550] on textarea "Hey, so I have updated the size chart for those jeans. Overall they are regular…" at bounding box center [426, 518] width 420 height 84
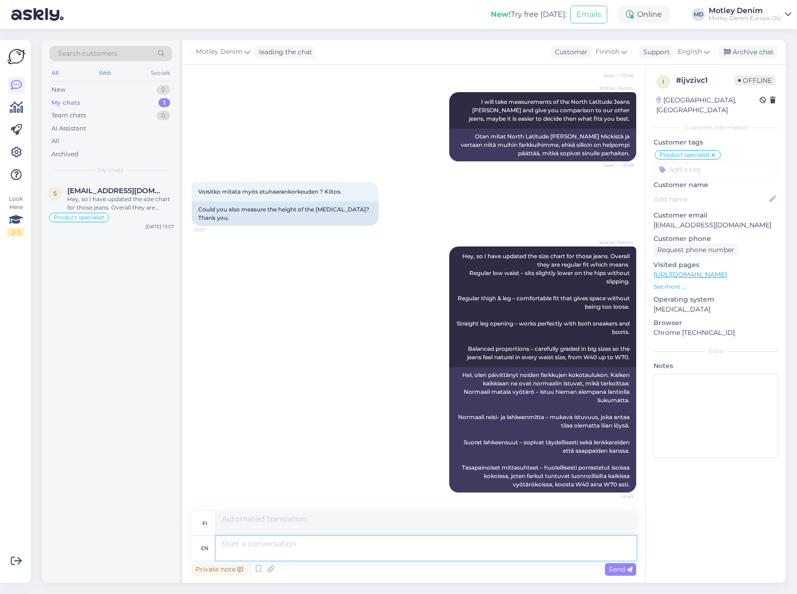
scroll to position [769, 0]
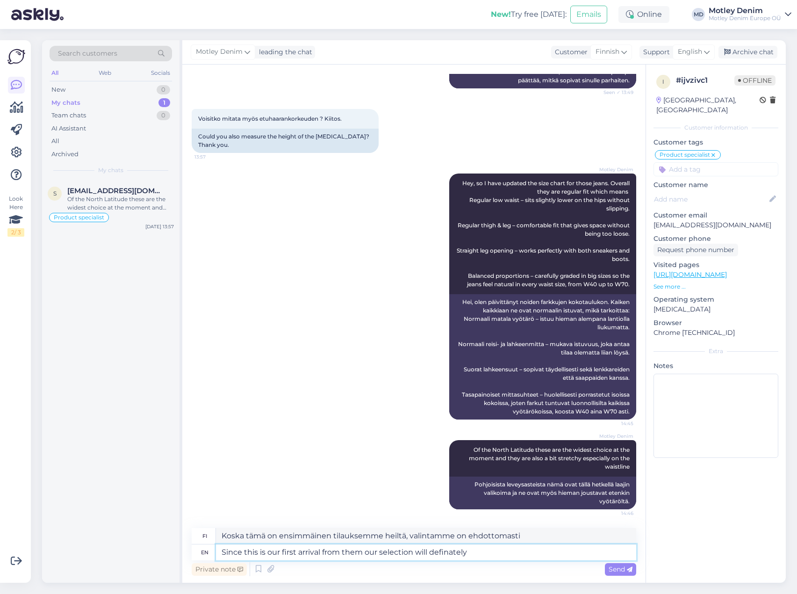
click at [450, 554] on textarea "Since this is our first arrival from them our selection will definately" at bounding box center [426, 552] width 420 height 16
click at [459, 554] on textarea "Since this is our first arrival from them our selection will definately" at bounding box center [426, 552] width 420 height 16
click at [475, 551] on textarea "Since this is our first arrival from them our selection will definately" at bounding box center [426, 552] width 420 height 16
drag, startPoint x: 475, startPoint y: 551, endPoint x: 439, endPoint y: 551, distance: 36.0
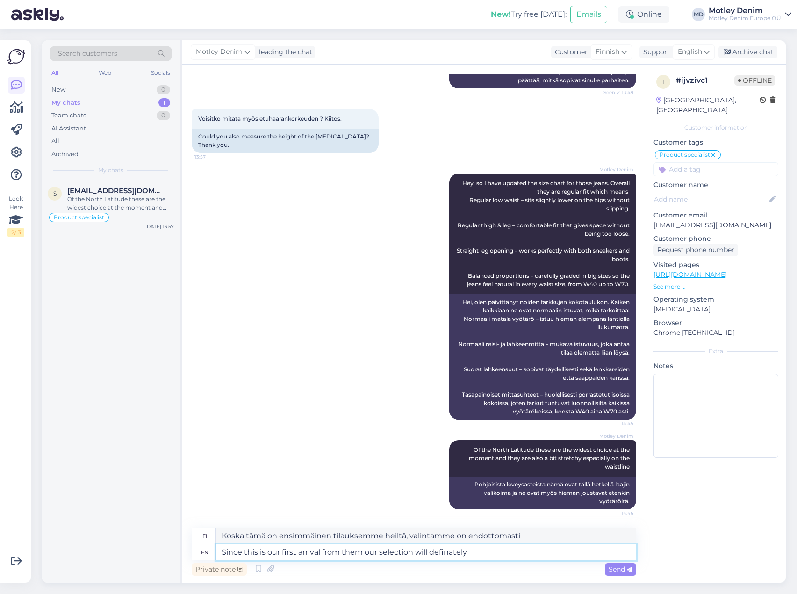
click at [439, 551] on textarea "Since this is our first arrival from them our selection will definately" at bounding box center [426, 552] width 420 height 16
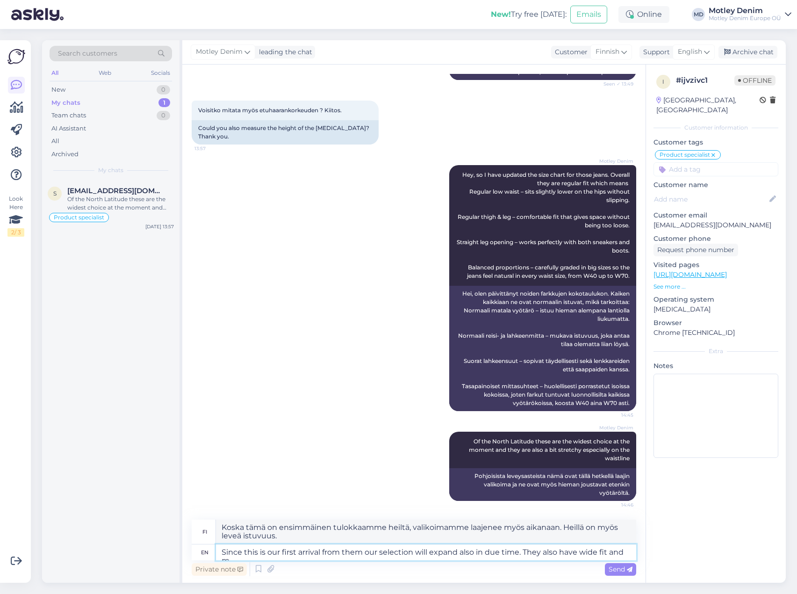
scroll to position [786, 0]
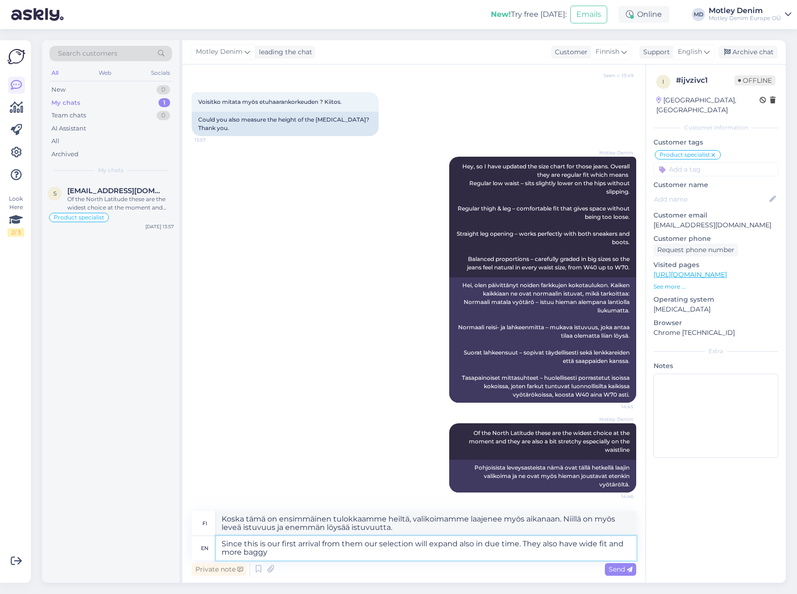
drag, startPoint x: 324, startPoint y: 555, endPoint x: 591, endPoint y: 546, distance: 267.1
click at [582, 548] on textarea "Since this is our first arrival from them our selection will expand also in due…" at bounding box center [426, 548] width 420 height 24
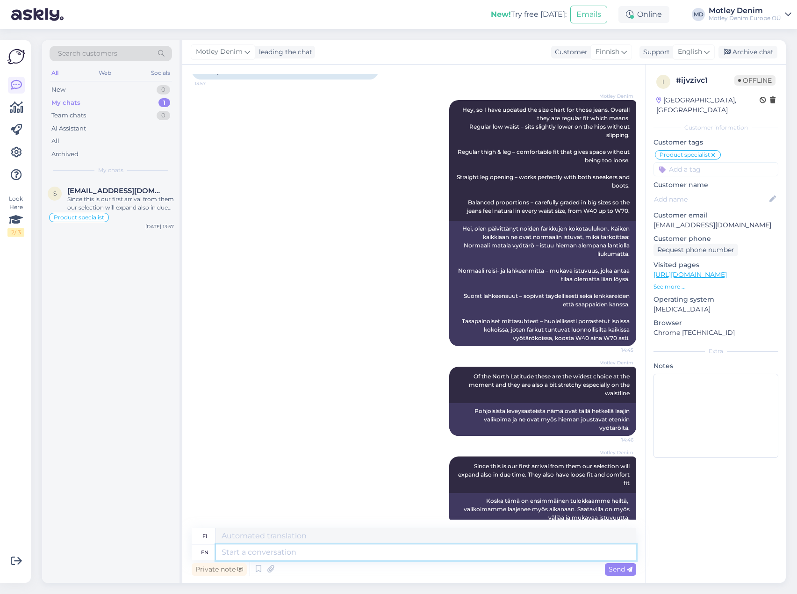
scroll to position [859, 0]
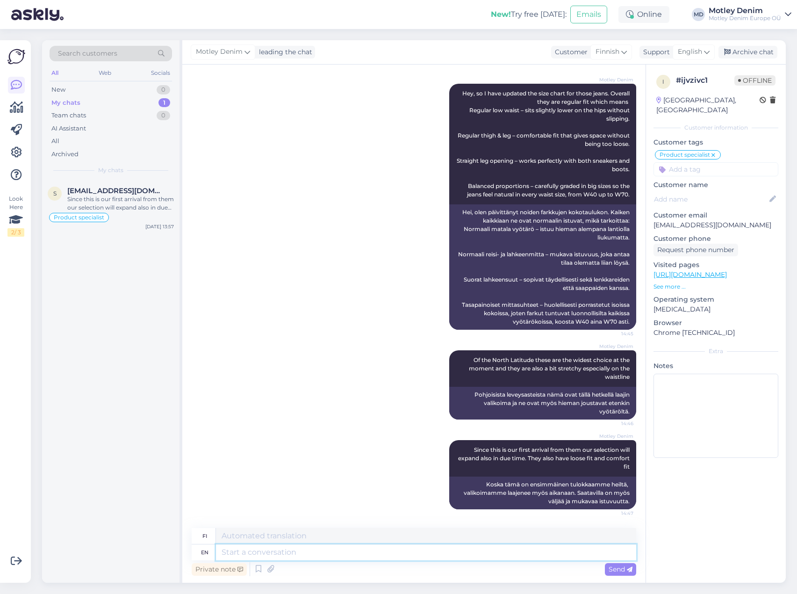
click at [265, 552] on textarea at bounding box center [426, 552] width 420 height 16
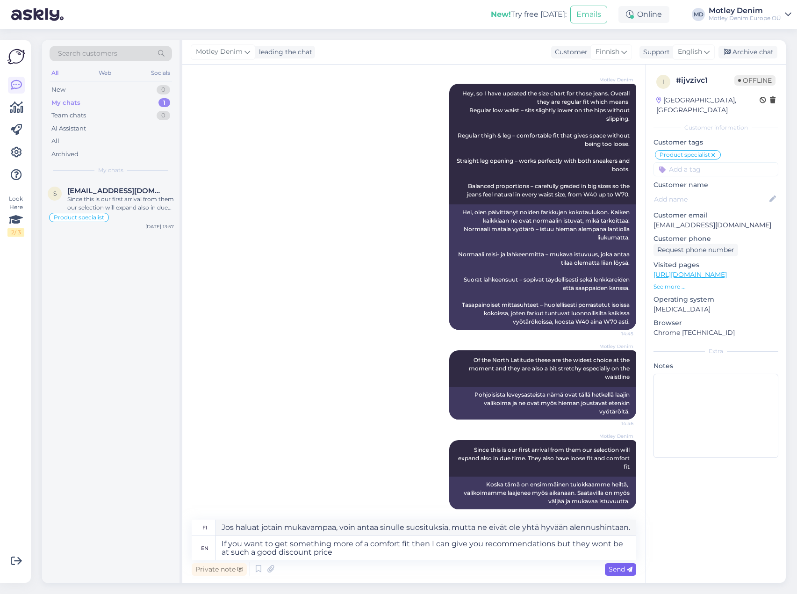
click at [614, 570] on span "Send" at bounding box center [621, 569] width 24 height 8
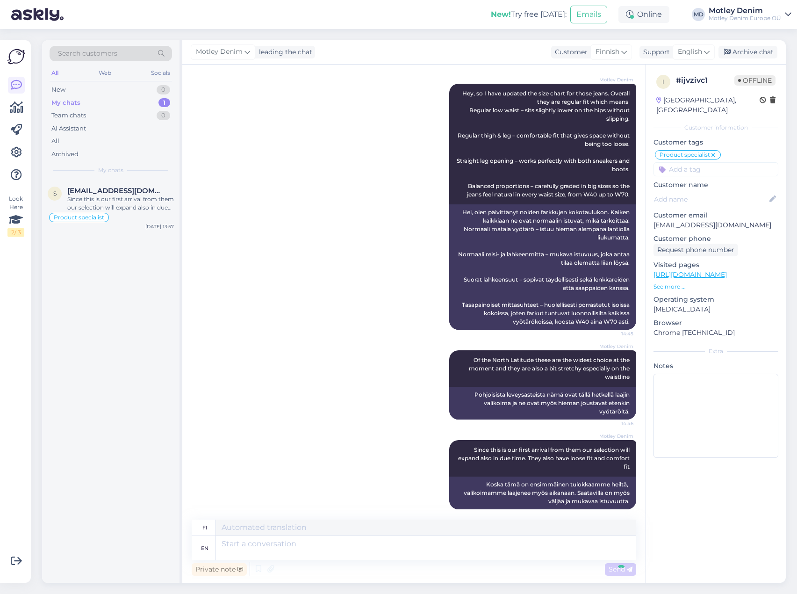
scroll to position [940, 0]
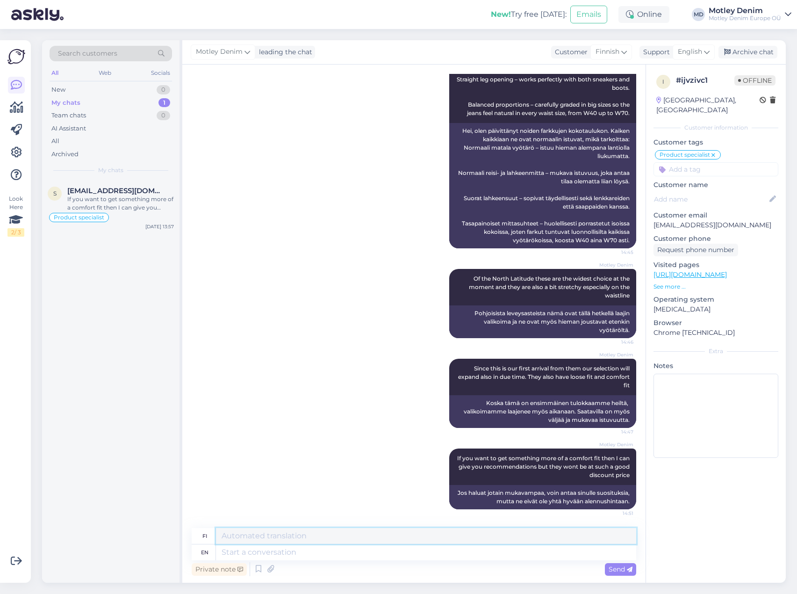
click at [299, 540] on textarea at bounding box center [426, 536] width 420 height 16
click at [284, 551] on textarea at bounding box center [426, 552] width 420 height 16
